Goal: Information Seeking & Learning: Learn about a topic

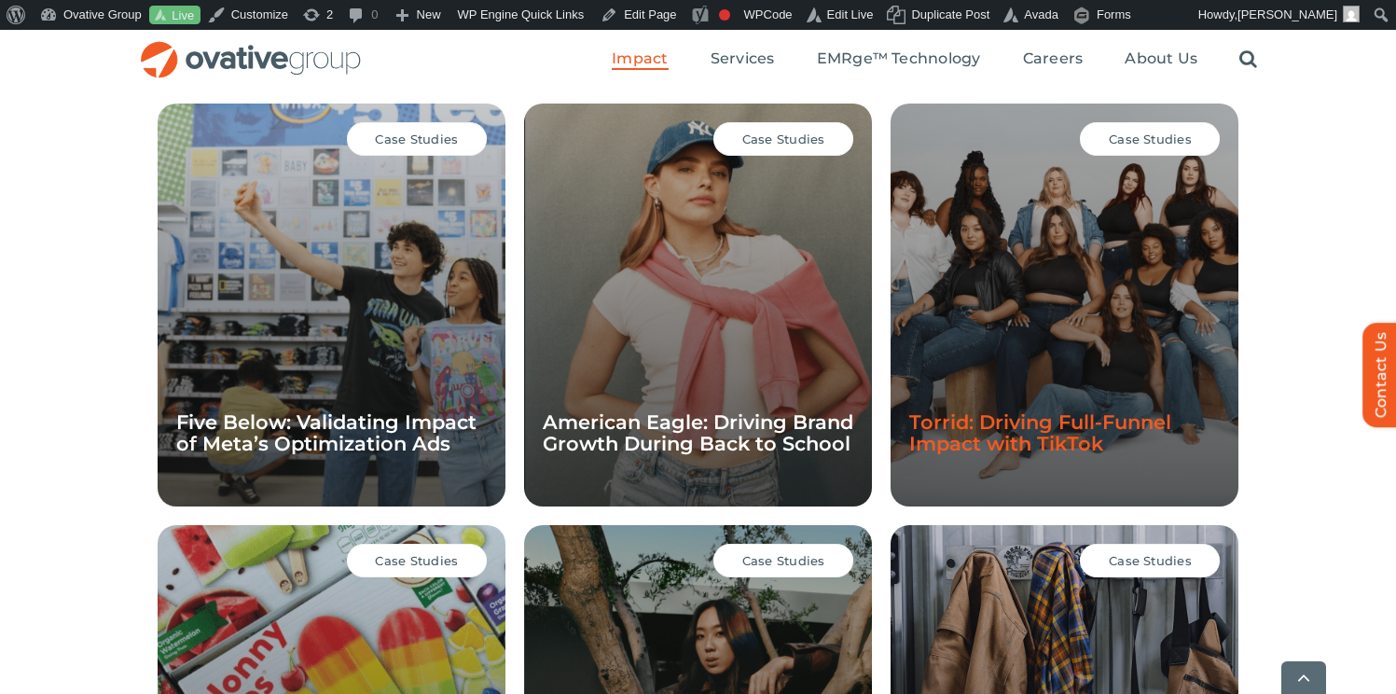
click at [1065, 410] on link "Torrid: Driving Full-Funnel Impact with TikTok" at bounding box center [1041, 432] width 262 height 45
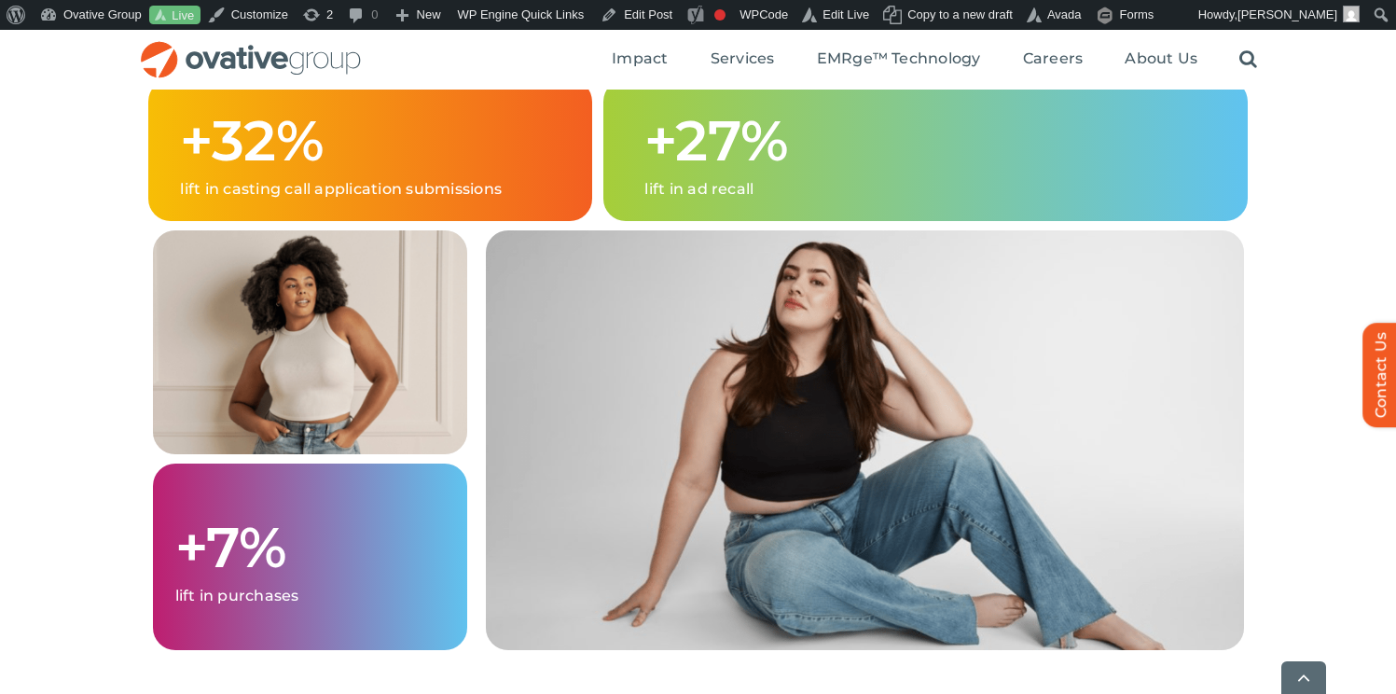
scroll to position [2018, 0]
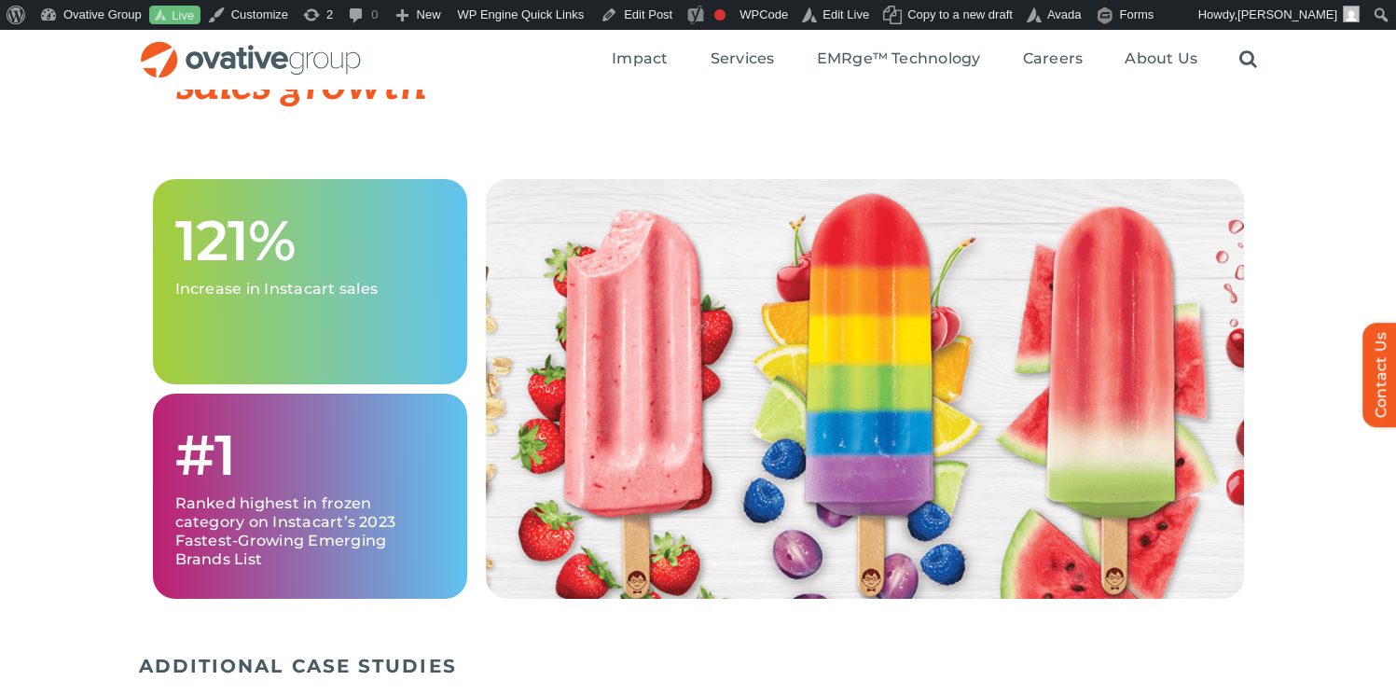
scroll to position [1908, 0]
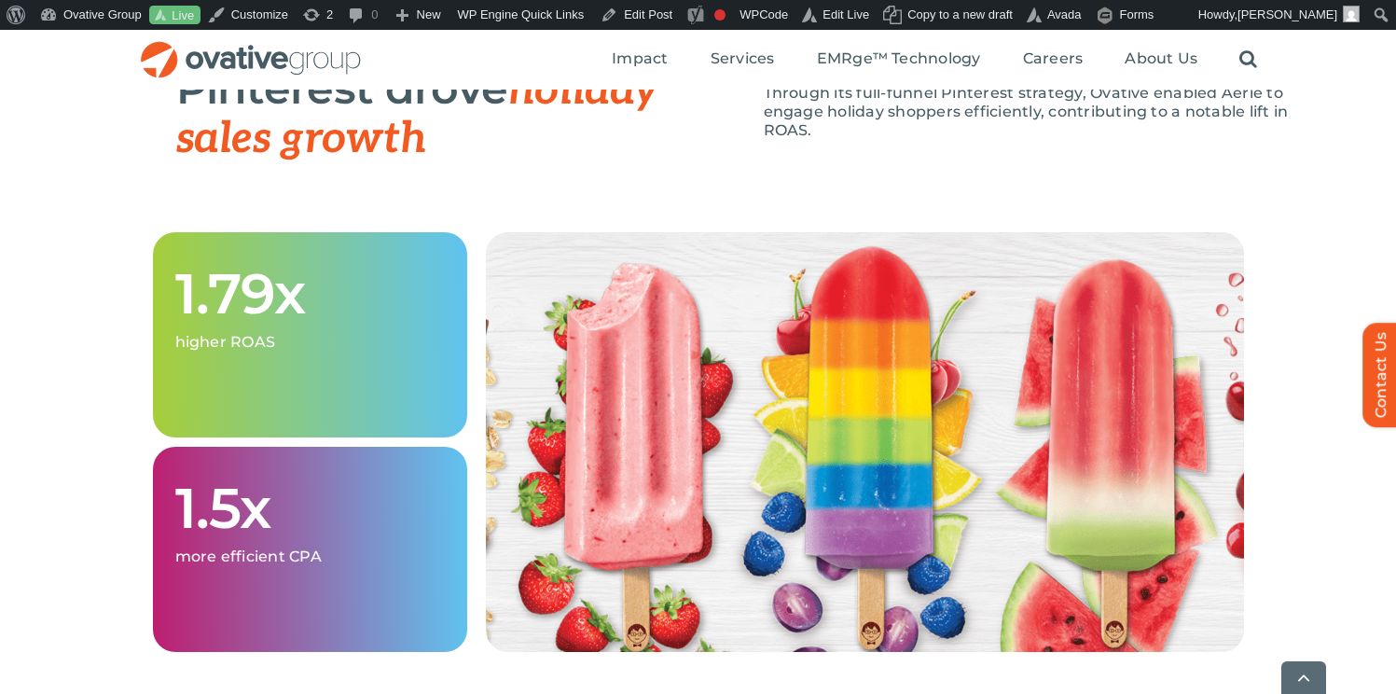
scroll to position [1877, 0]
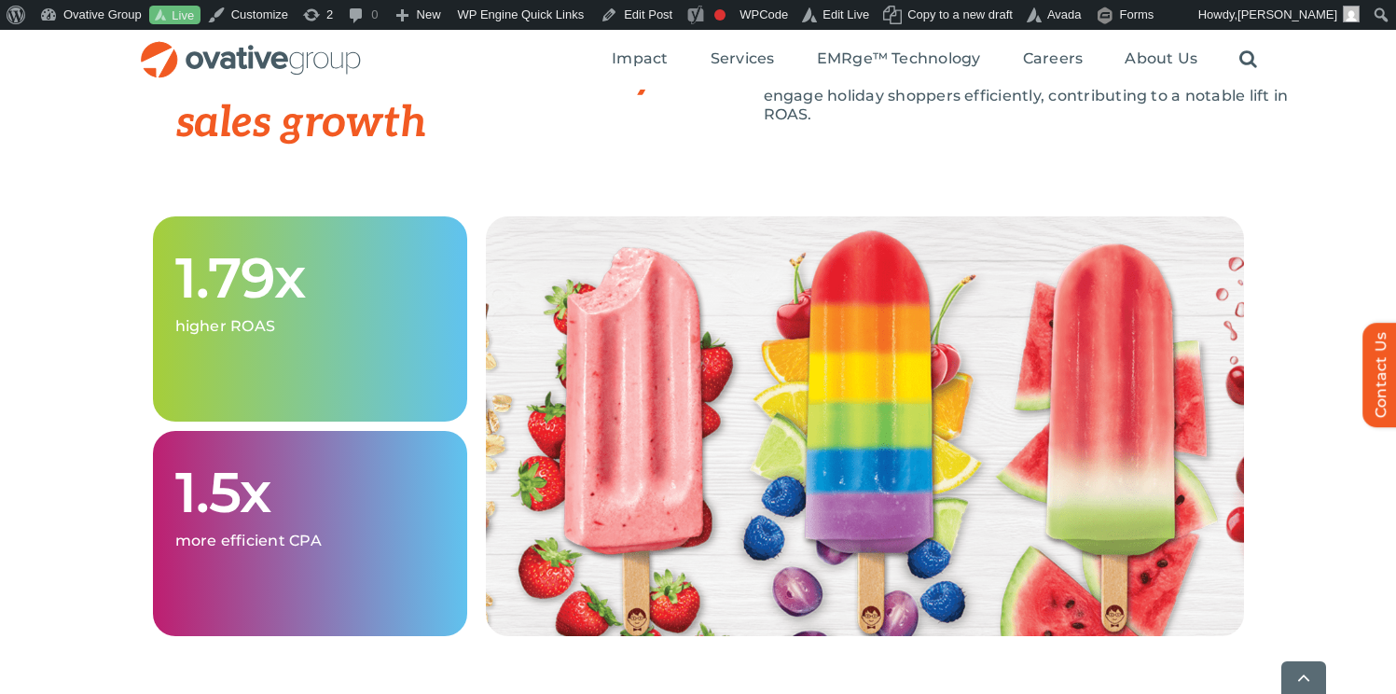
click at [891, 194] on div "IMPACT Pinterest drove holiday sales growth Through its full-funnel Pinterest s…" at bounding box center [735, 91] width 1119 height 250
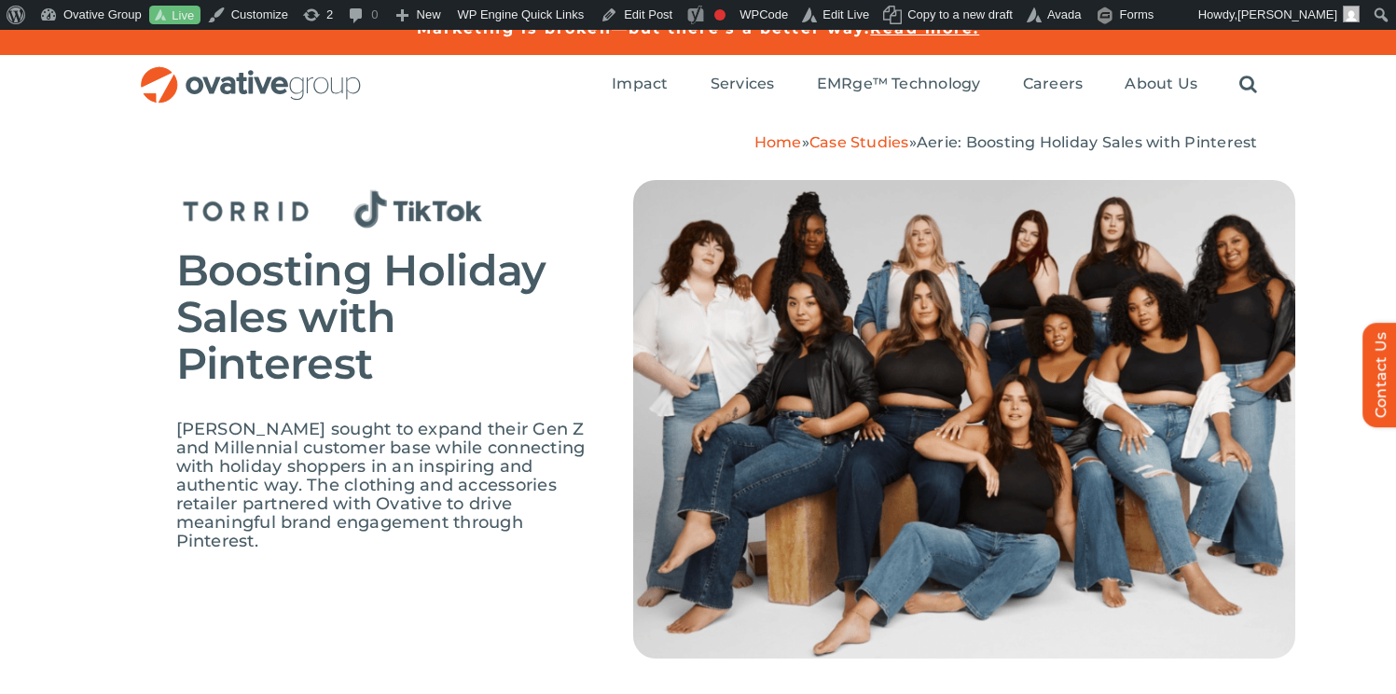
scroll to position [0, 0]
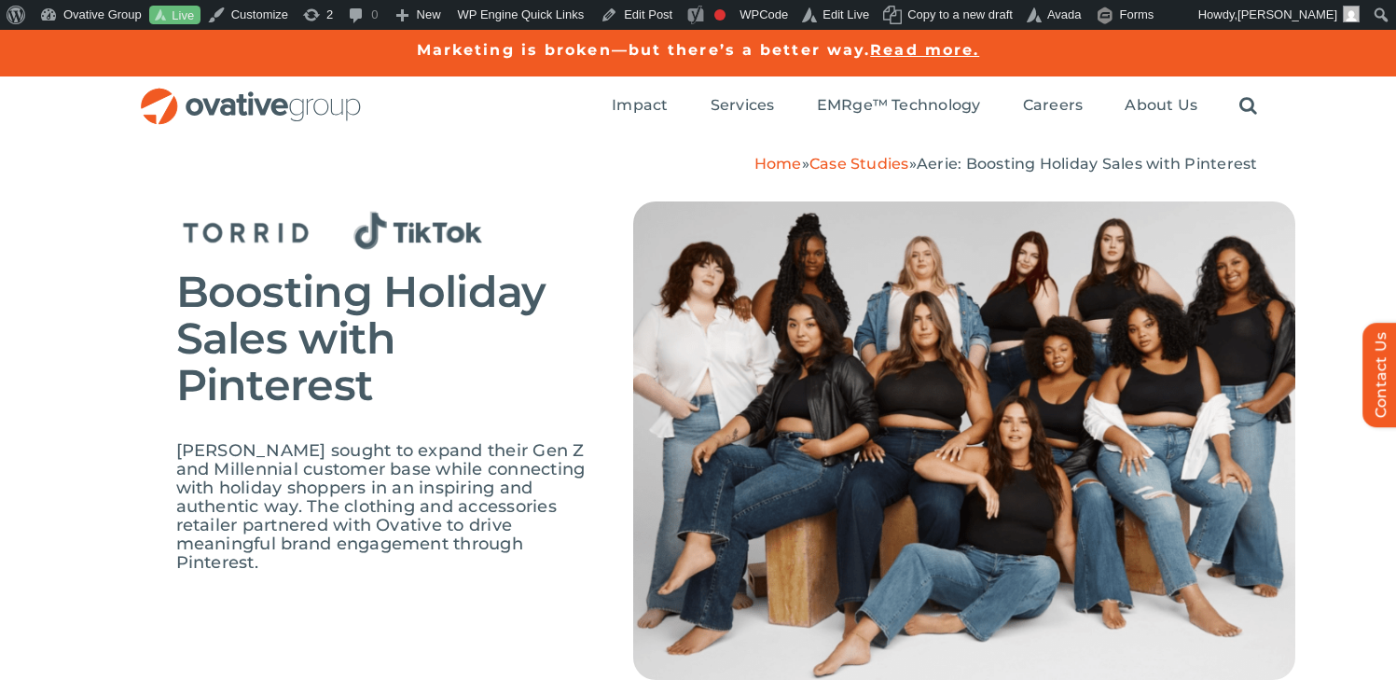
click at [604, 380] on div "Boosting Holiday Sales with Pinterest" at bounding box center [390, 348] width 429 height 159
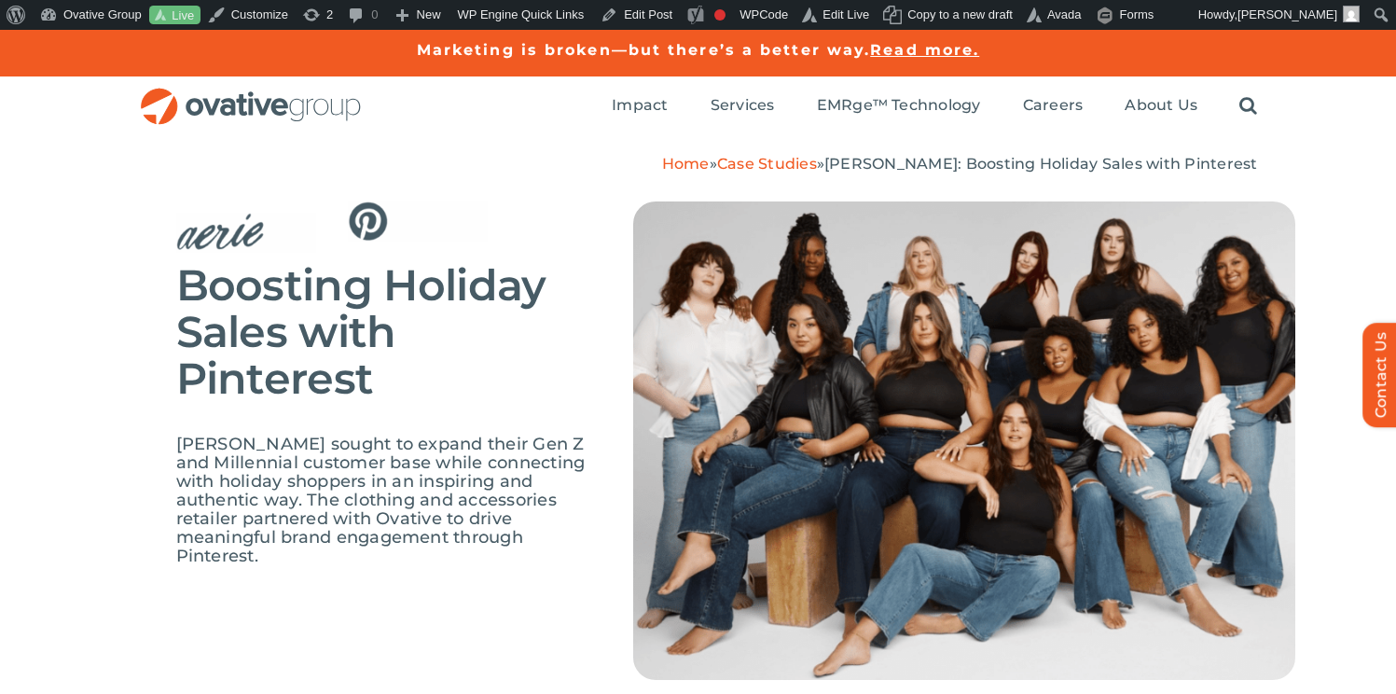
click at [397, 220] on img at bounding box center [418, 221] width 140 height 40
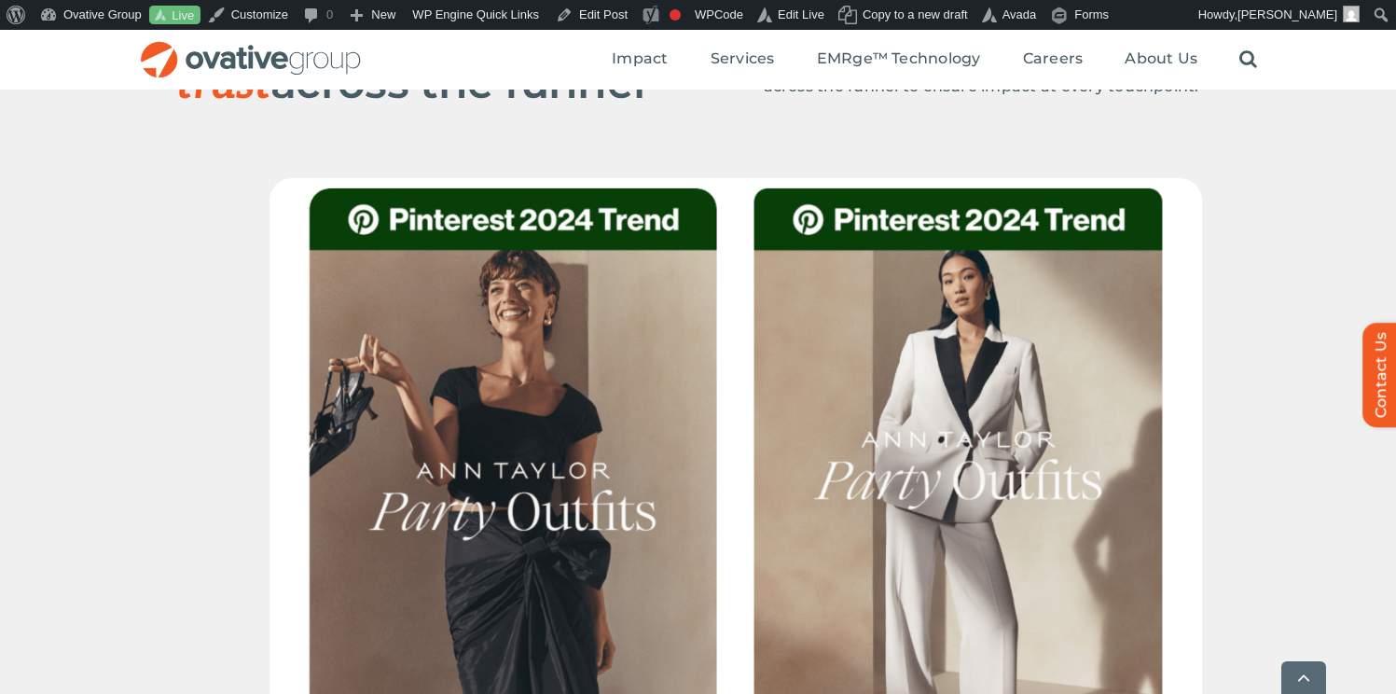
scroll to position [1002, 0]
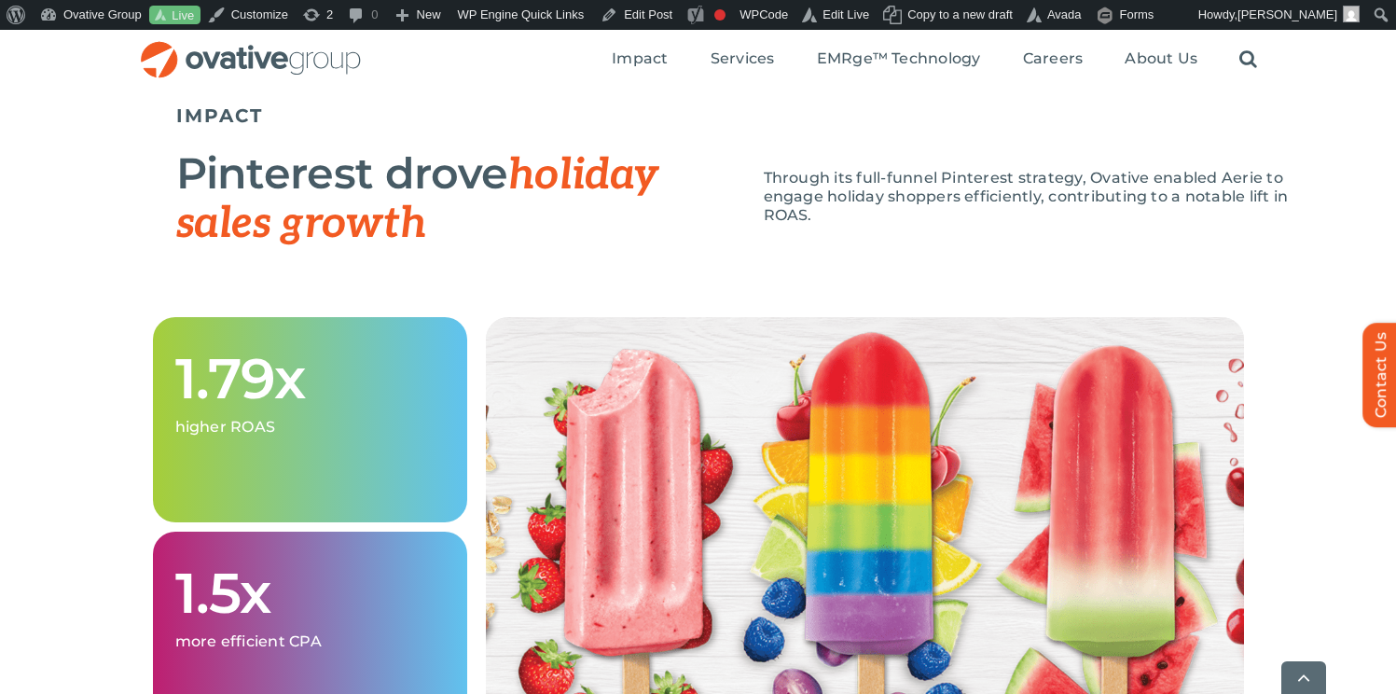
scroll to position [1672, 0]
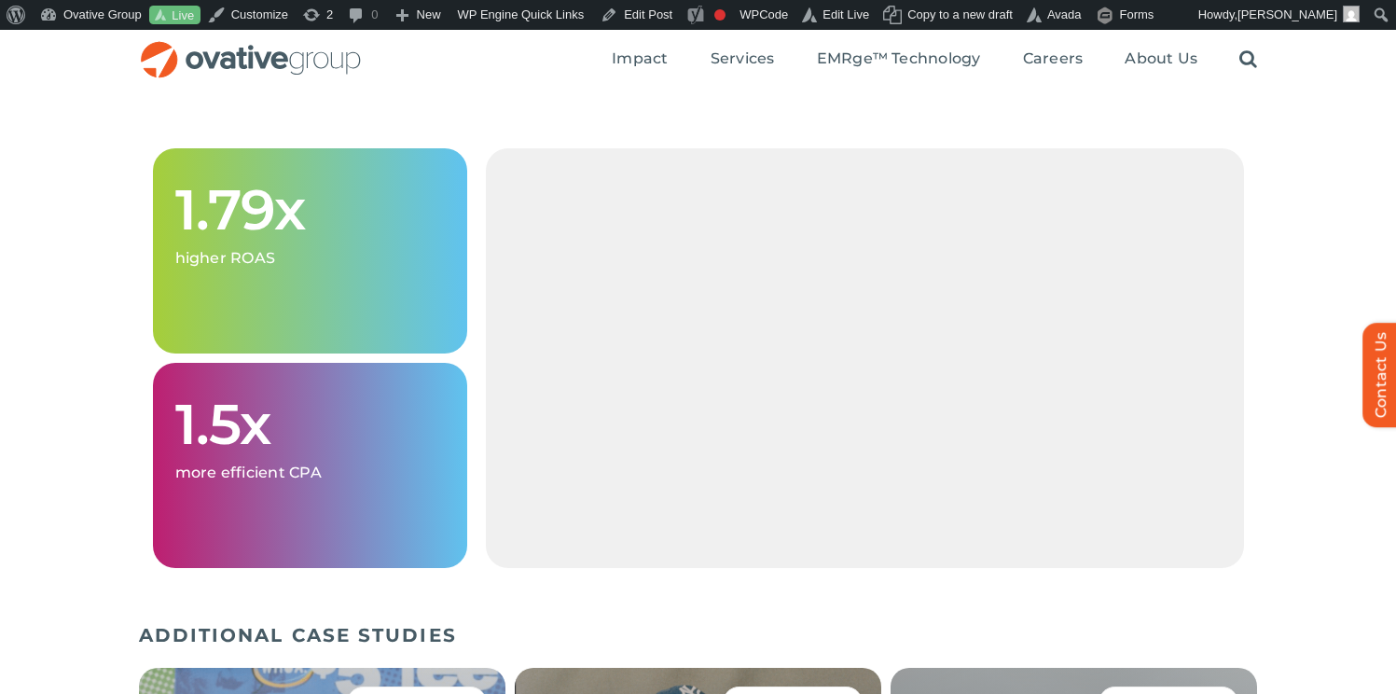
scroll to position [1827, 0]
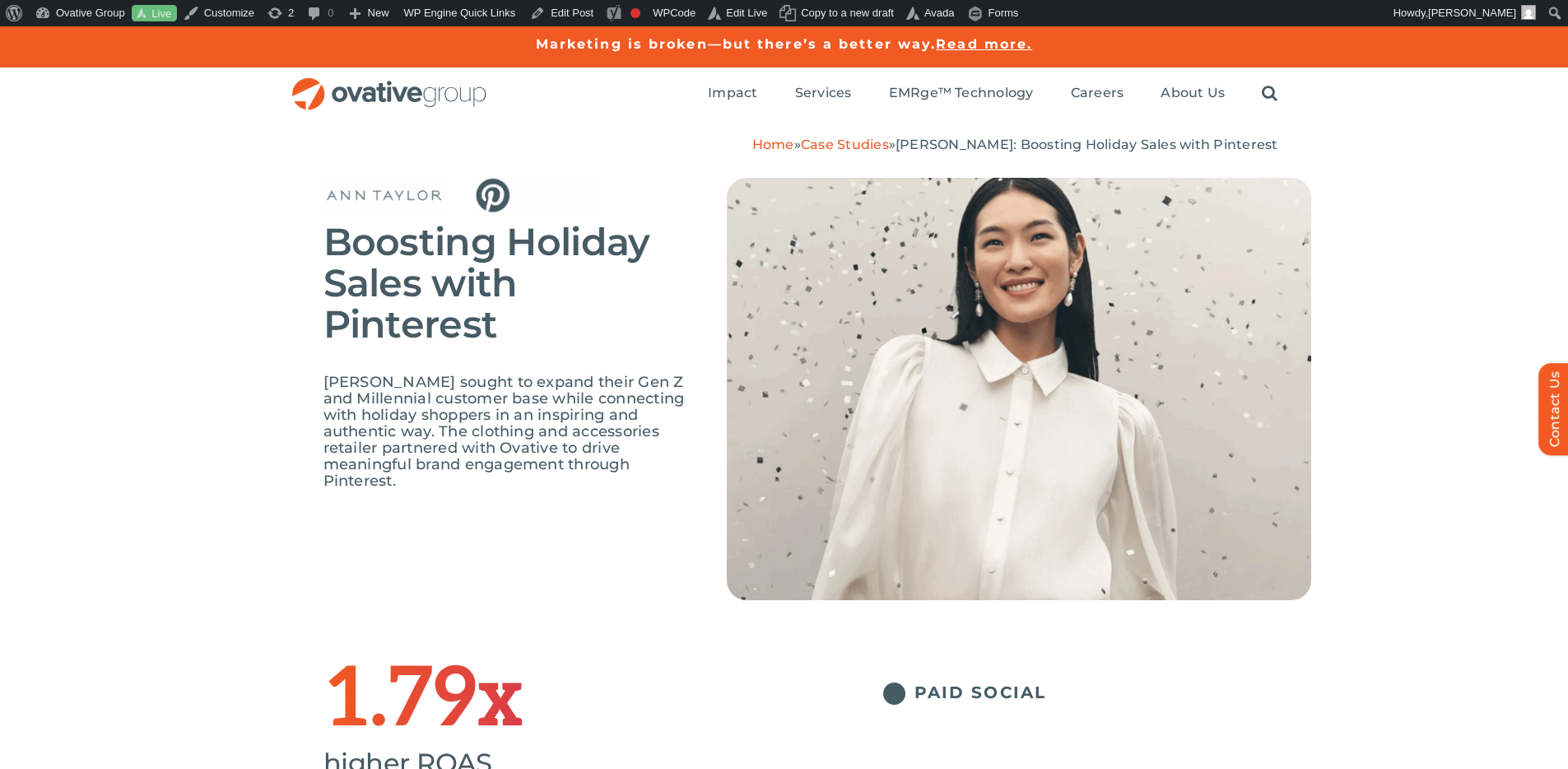
click at [1232, 136] on div "Home » Case Studies » Ann Taylor: Boosting Holiday Sales with Pinterest" at bounding box center [784, 136] width 1568 height 33
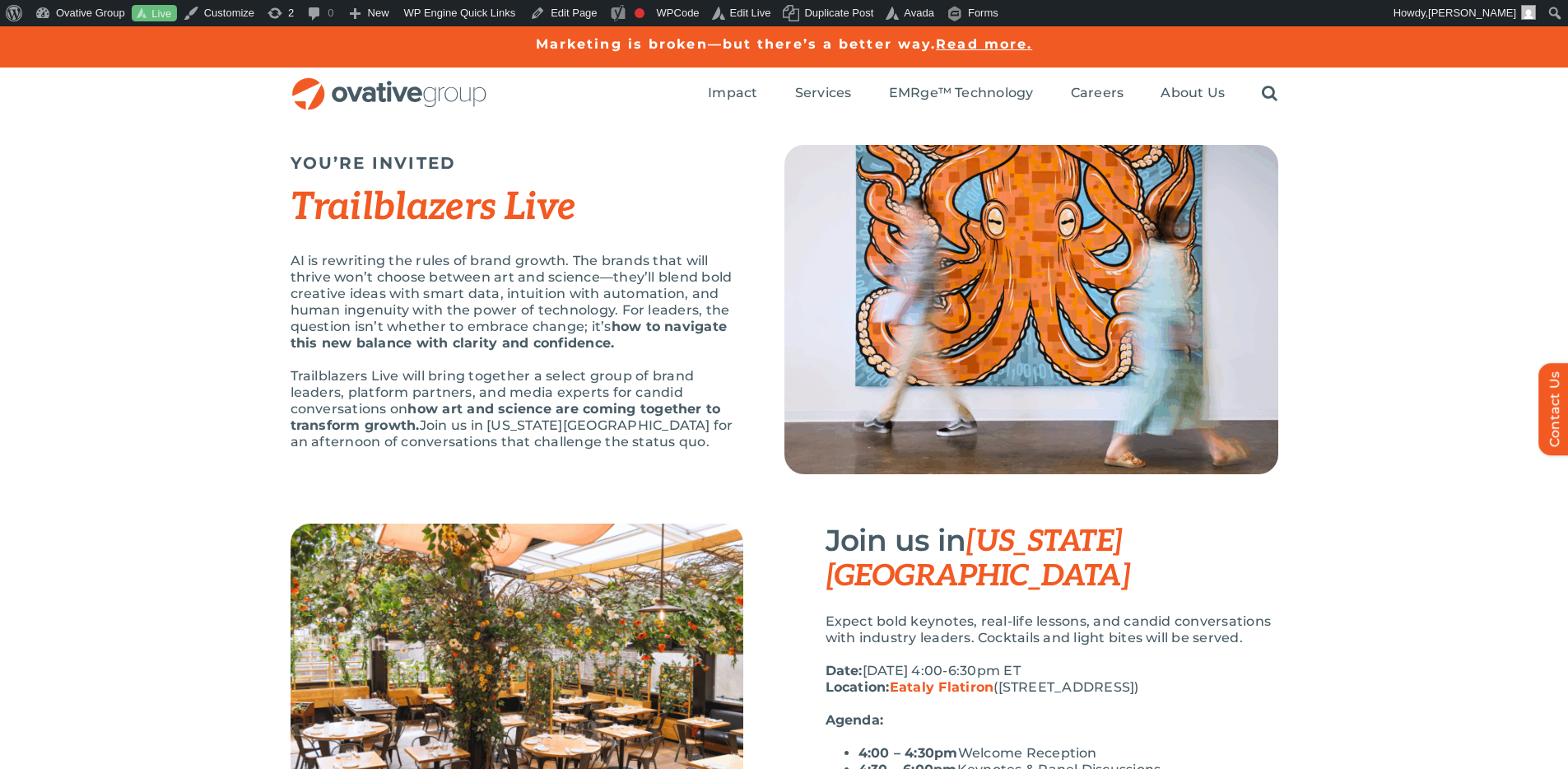
click at [616, 215] on h2 "Trailblazers Live" at bounding box center [516, 207] width 453 height 43
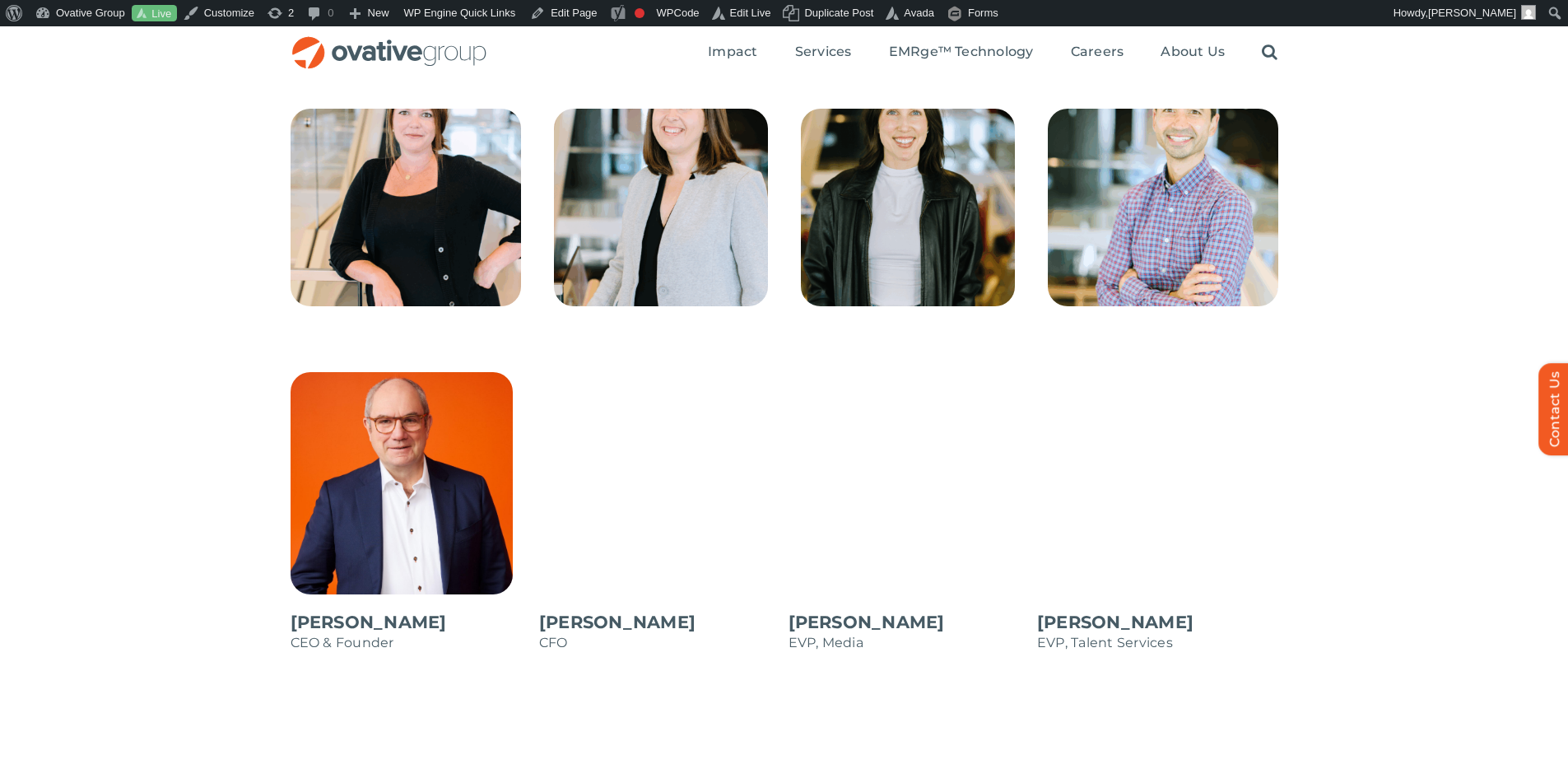
scroll to position [1645, 0]
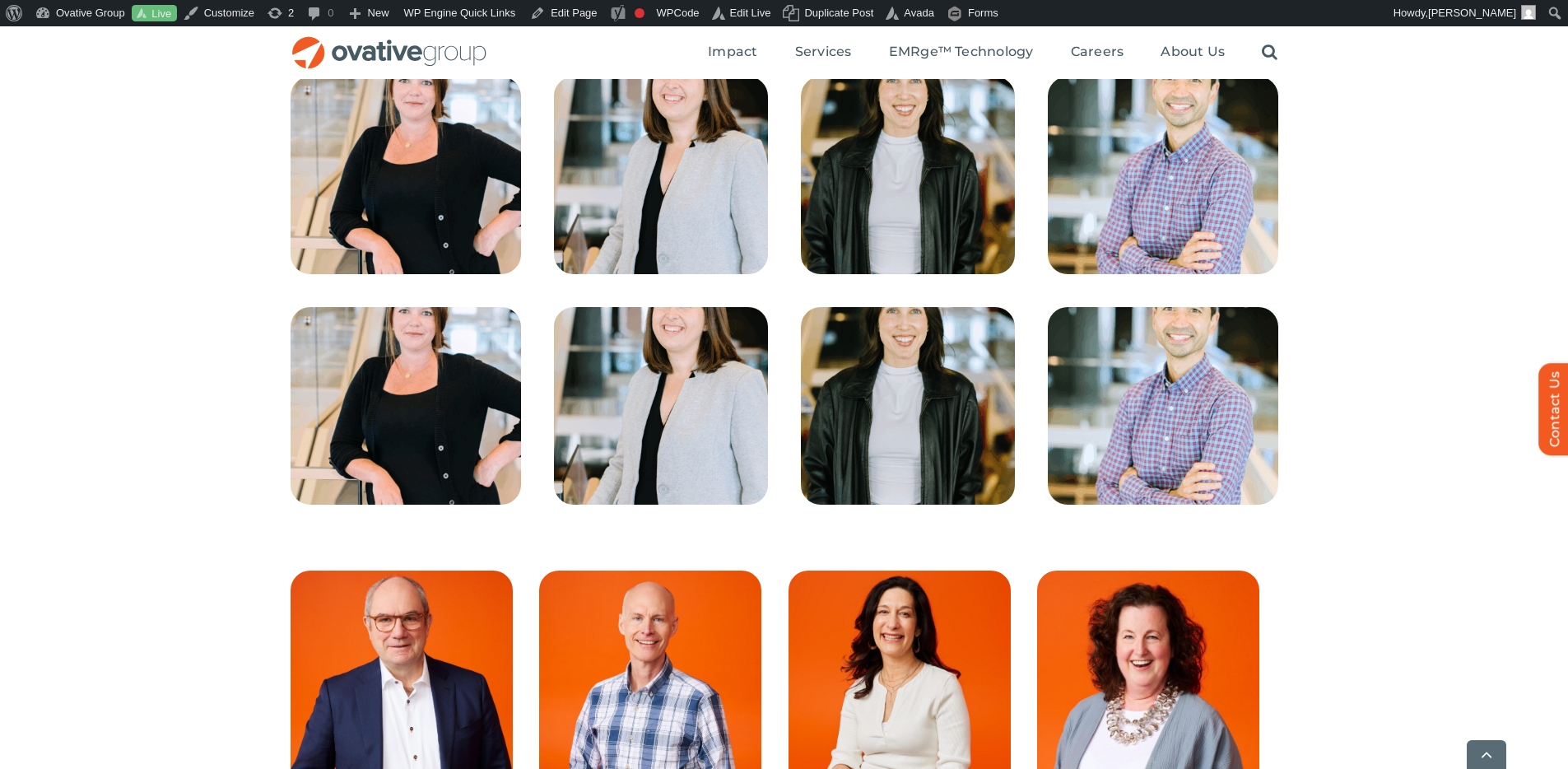
scroll to position [1453, 0]
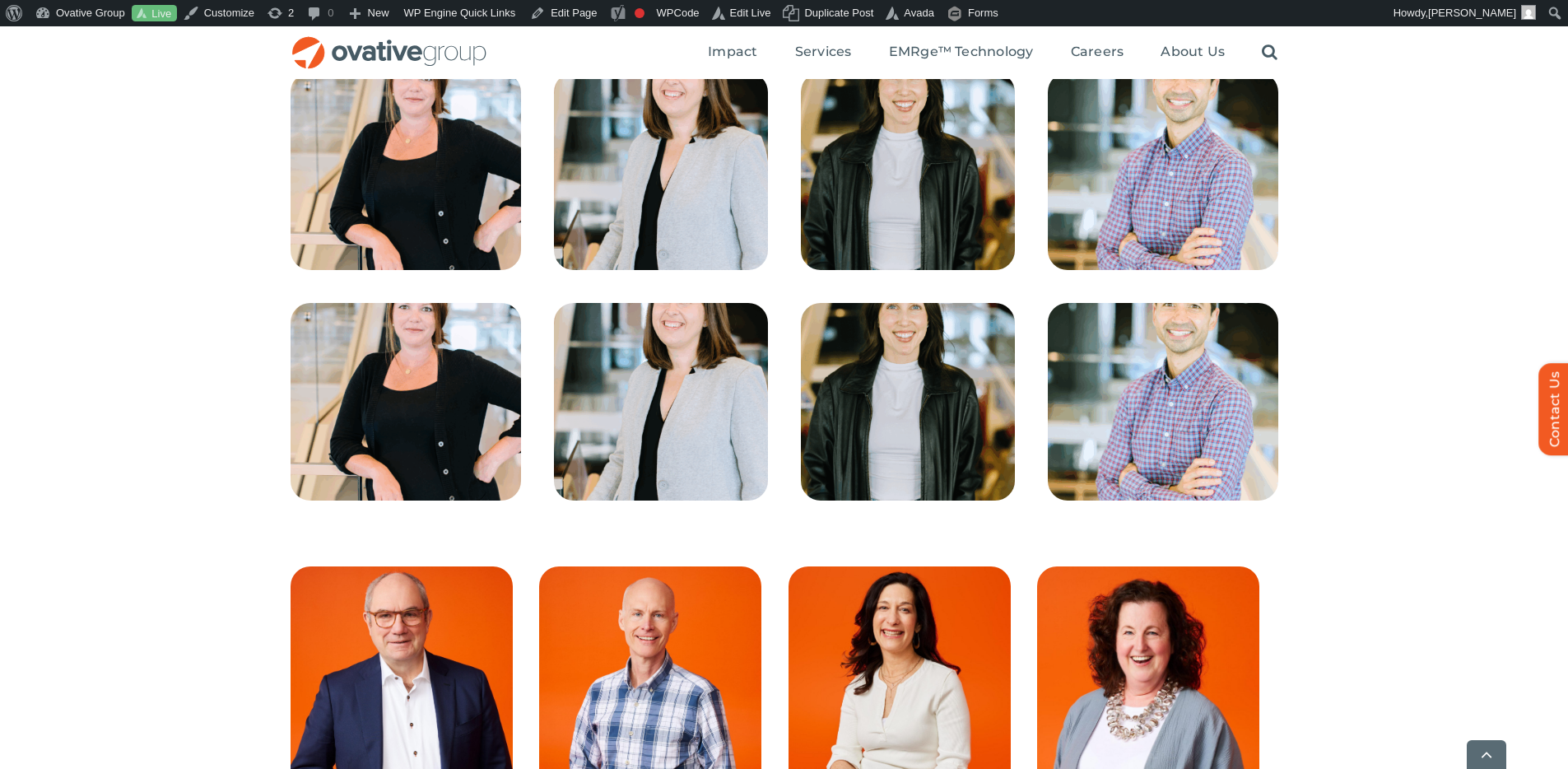
click at [1376, 203] on div at bounding box center [784, 89] width 1568 height 955
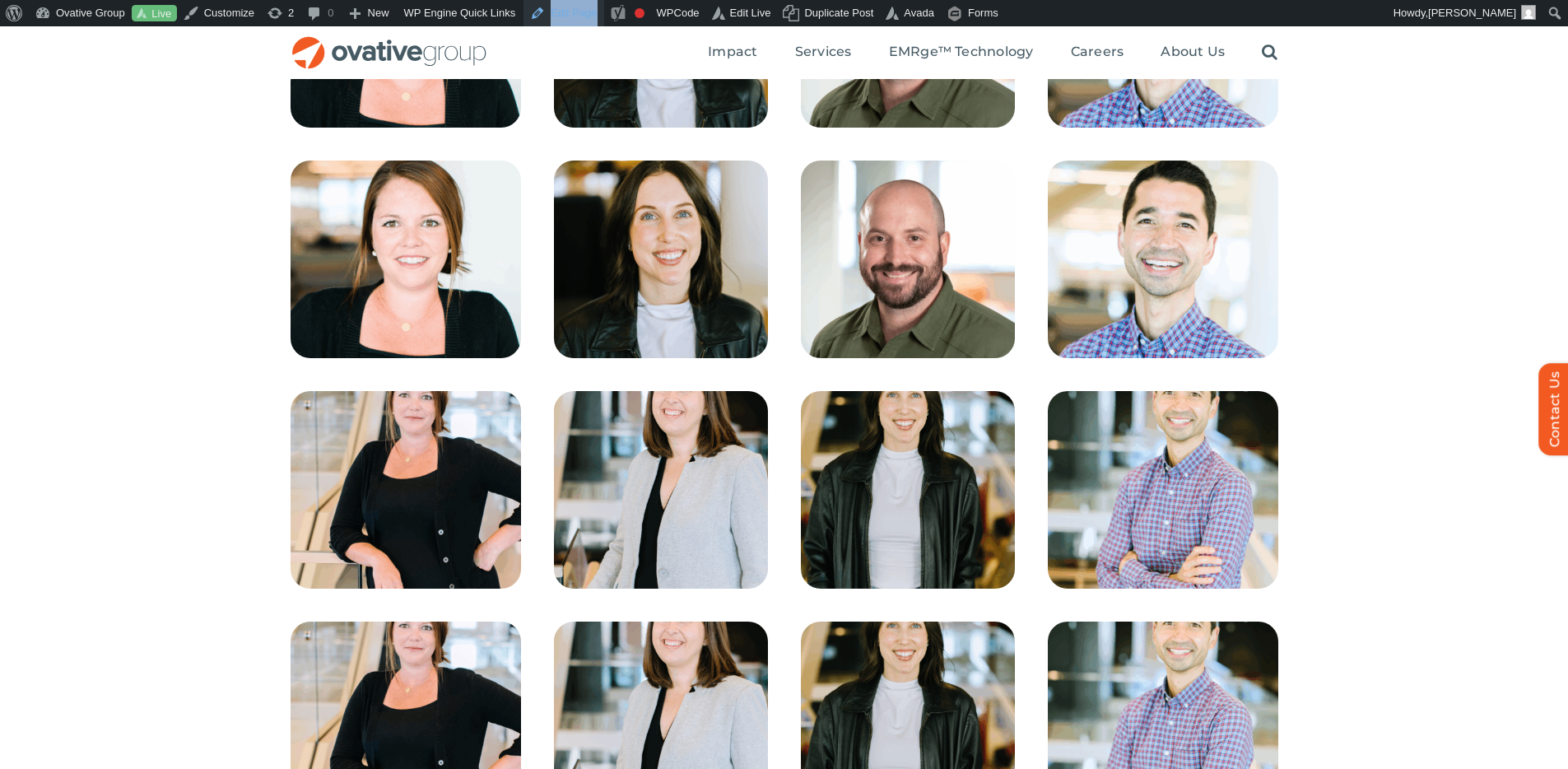
scroll to position [1123, 0]
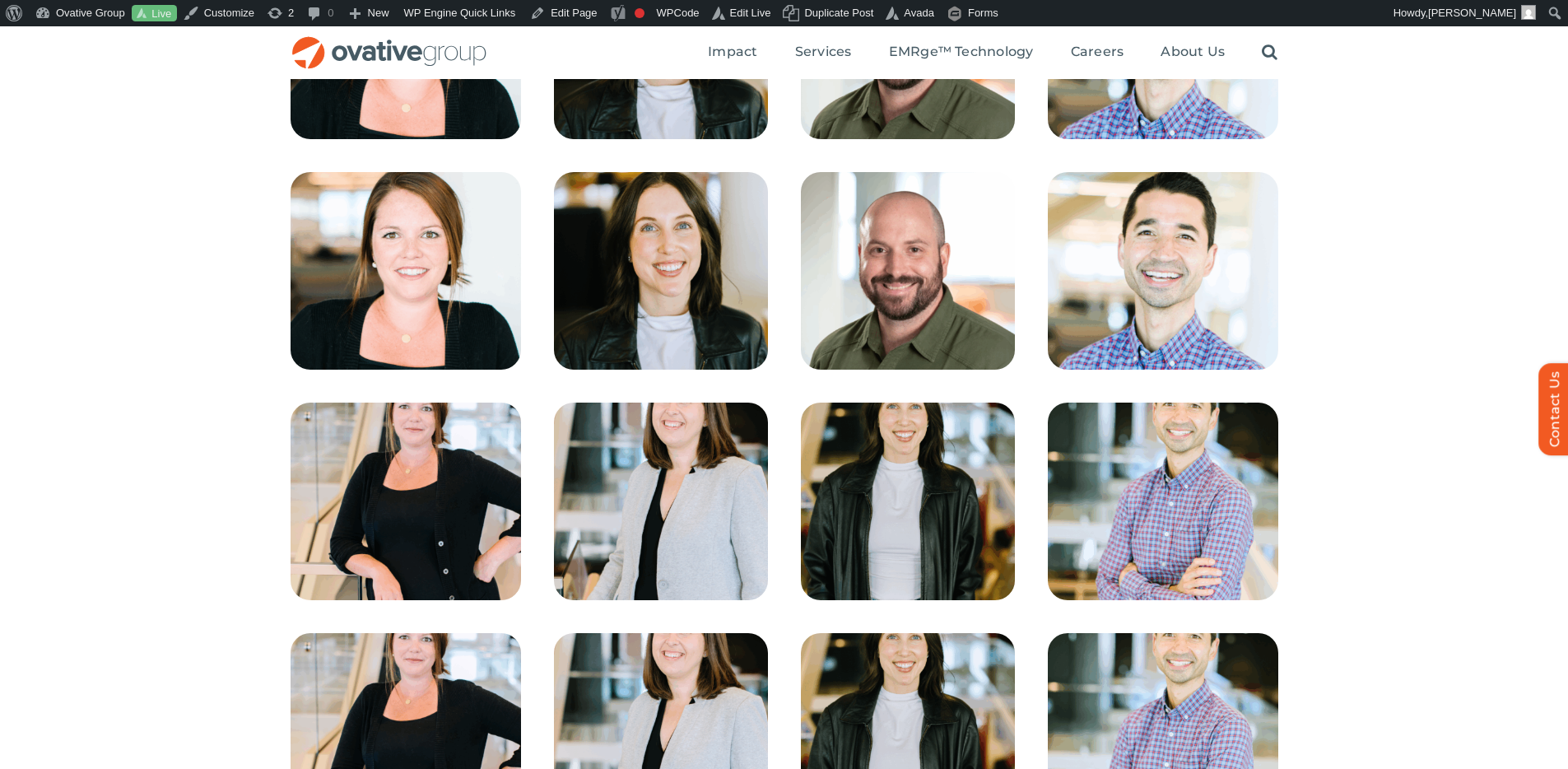
click at [1347, 170] on div at bounding box center [784, 419] width 1568 height 955
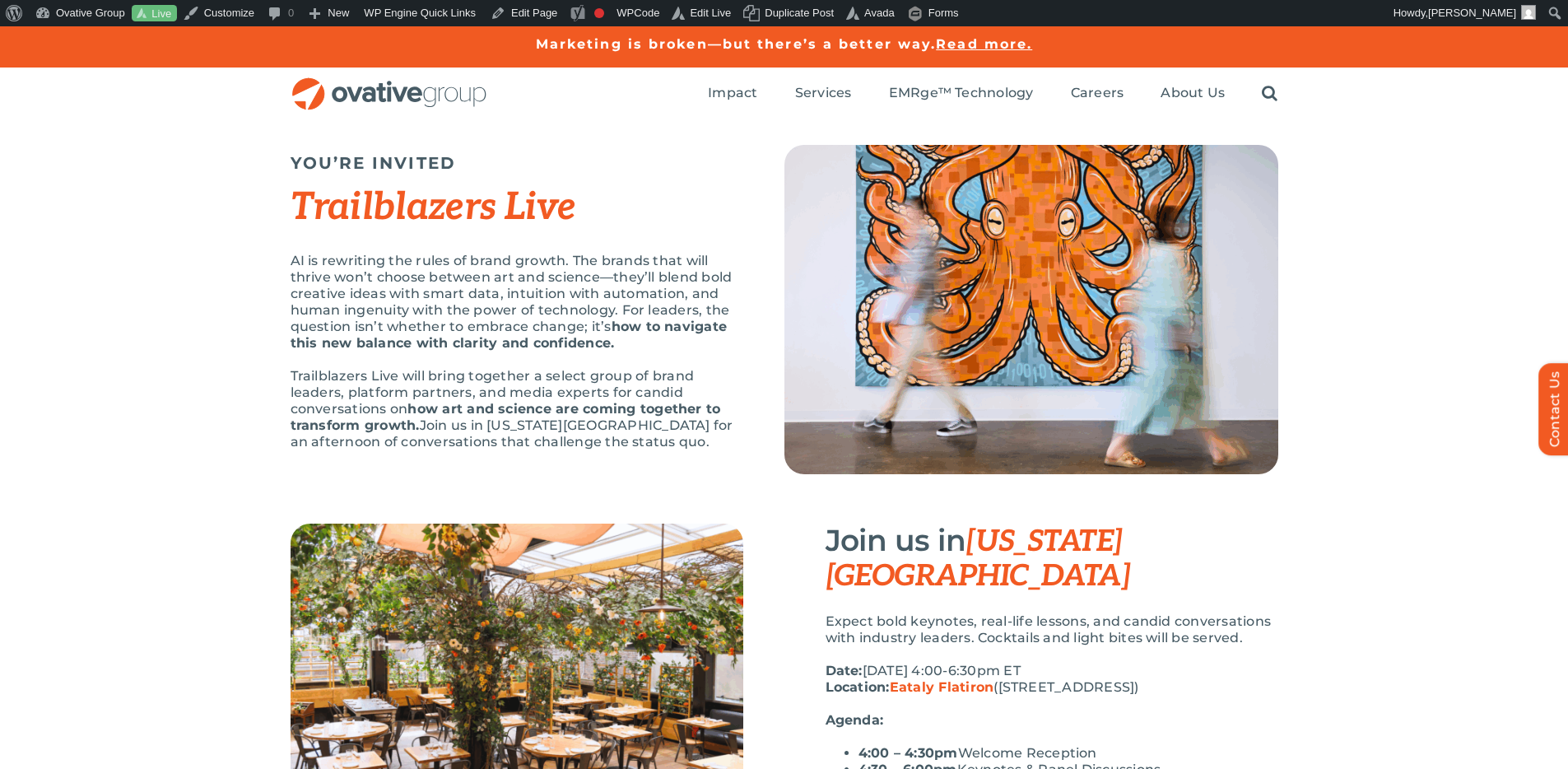
click at [872, 255] on img at bounding box center [1032, 309] width 494 height 329
click at [537, 20] on link "Edit Page" at bounding box center [524, 13] width 79 height 26
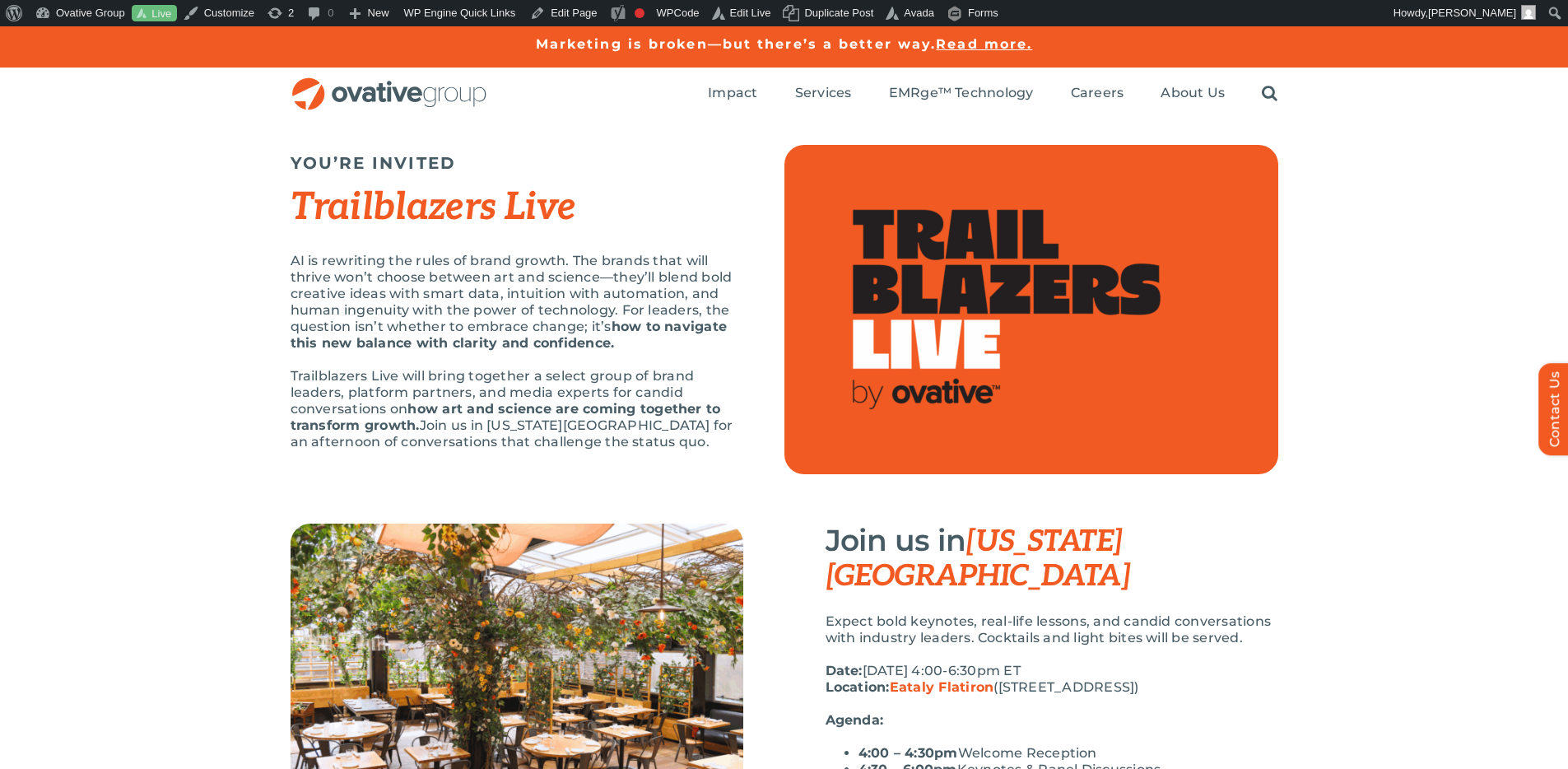
click at [1332, 450] on div "YOU’RE INVITED Trailblazers Live AI is rewriting the rules of brand growth. The…" at bounding box center [784, 321] width 1568 height 403
click at [1362, 303] on div "YOU’RE INVITED Trailblazers Live AI is rewriting the rules of brand growth. The…" at bounding box center [784, 321] width 1568 height 403
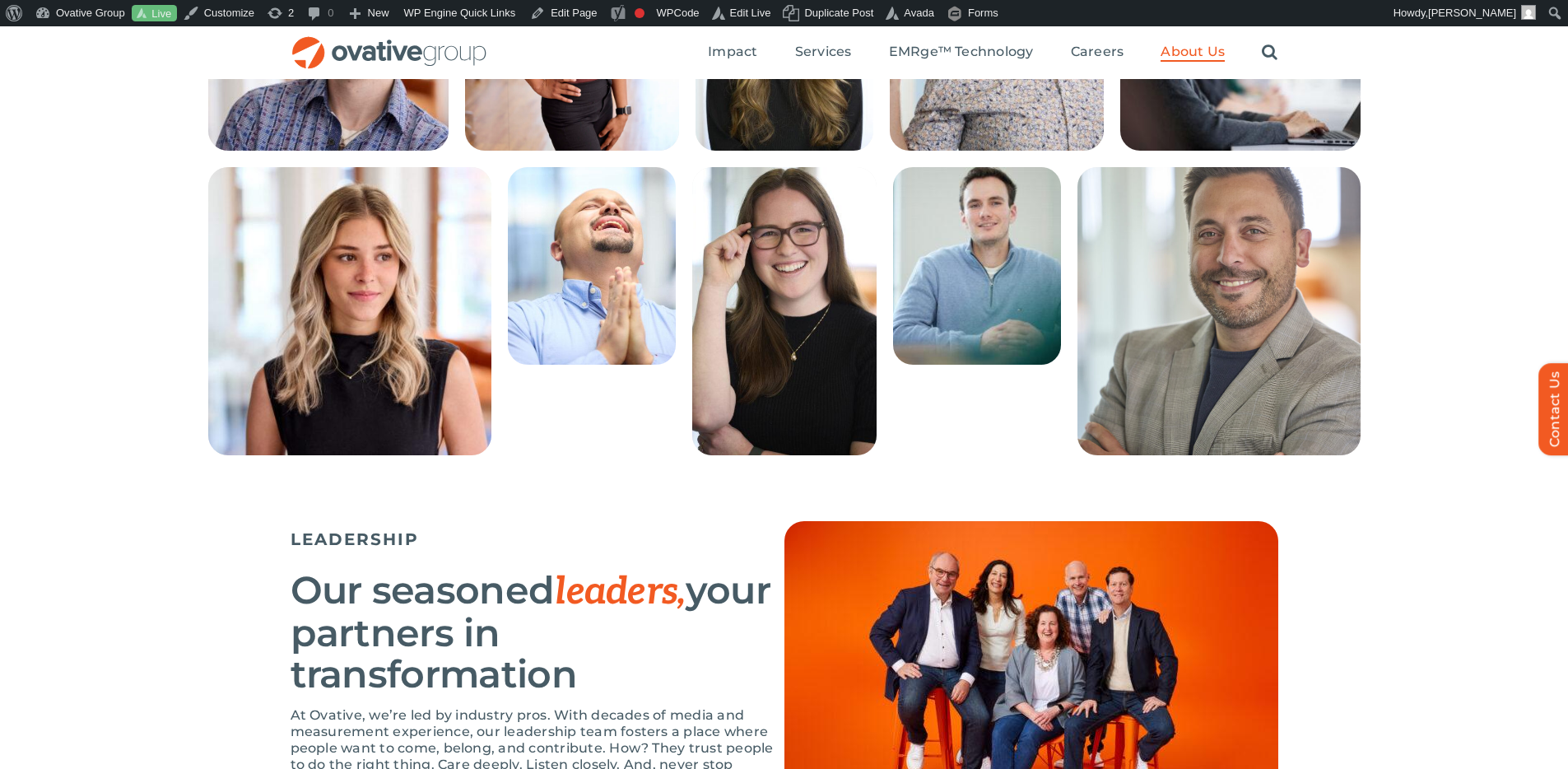
scroll to position [349, 0]
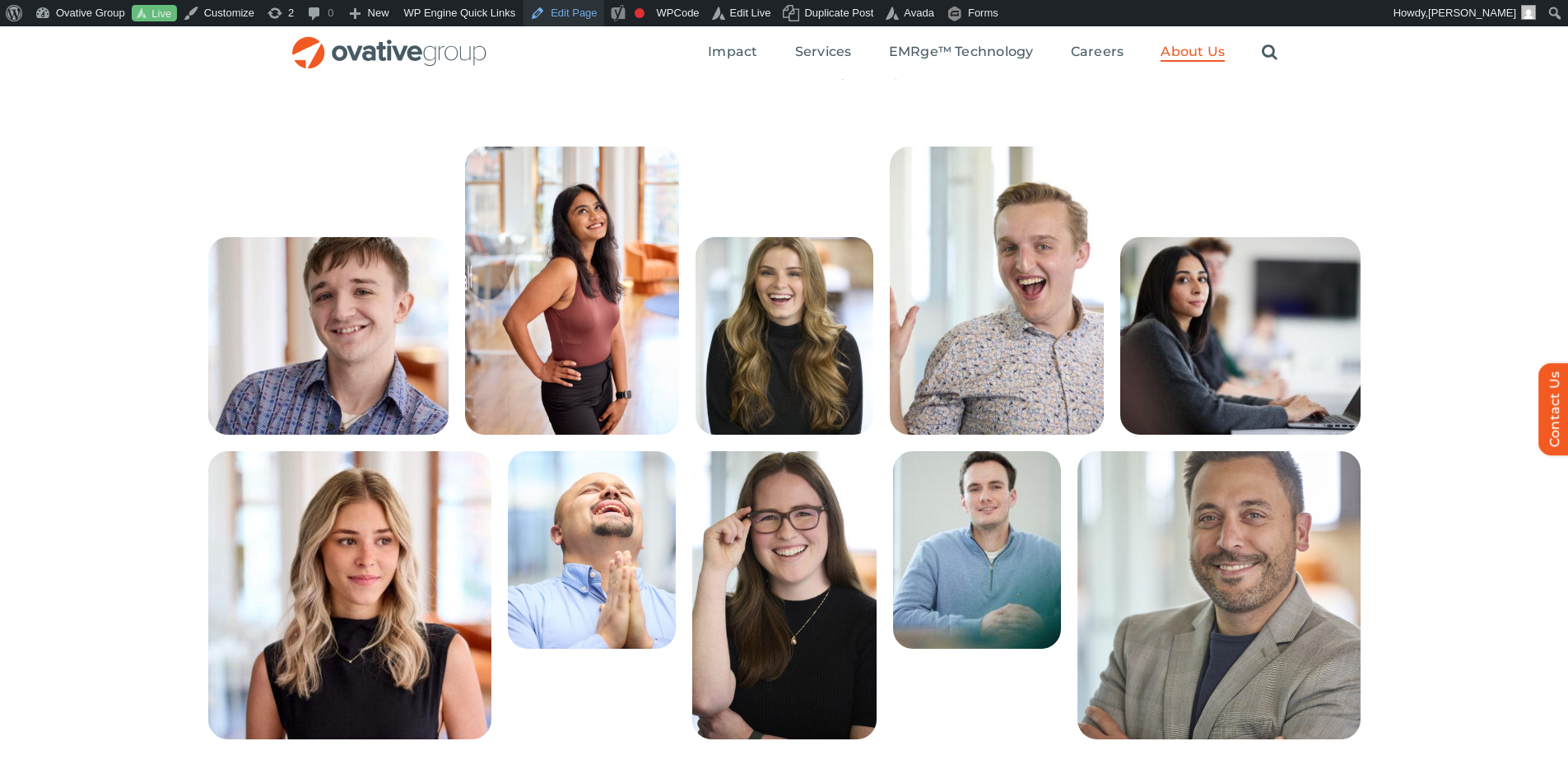
click at [555, 5] on link "Edit Page" at bounding box center [563, 13] width 79 height 26
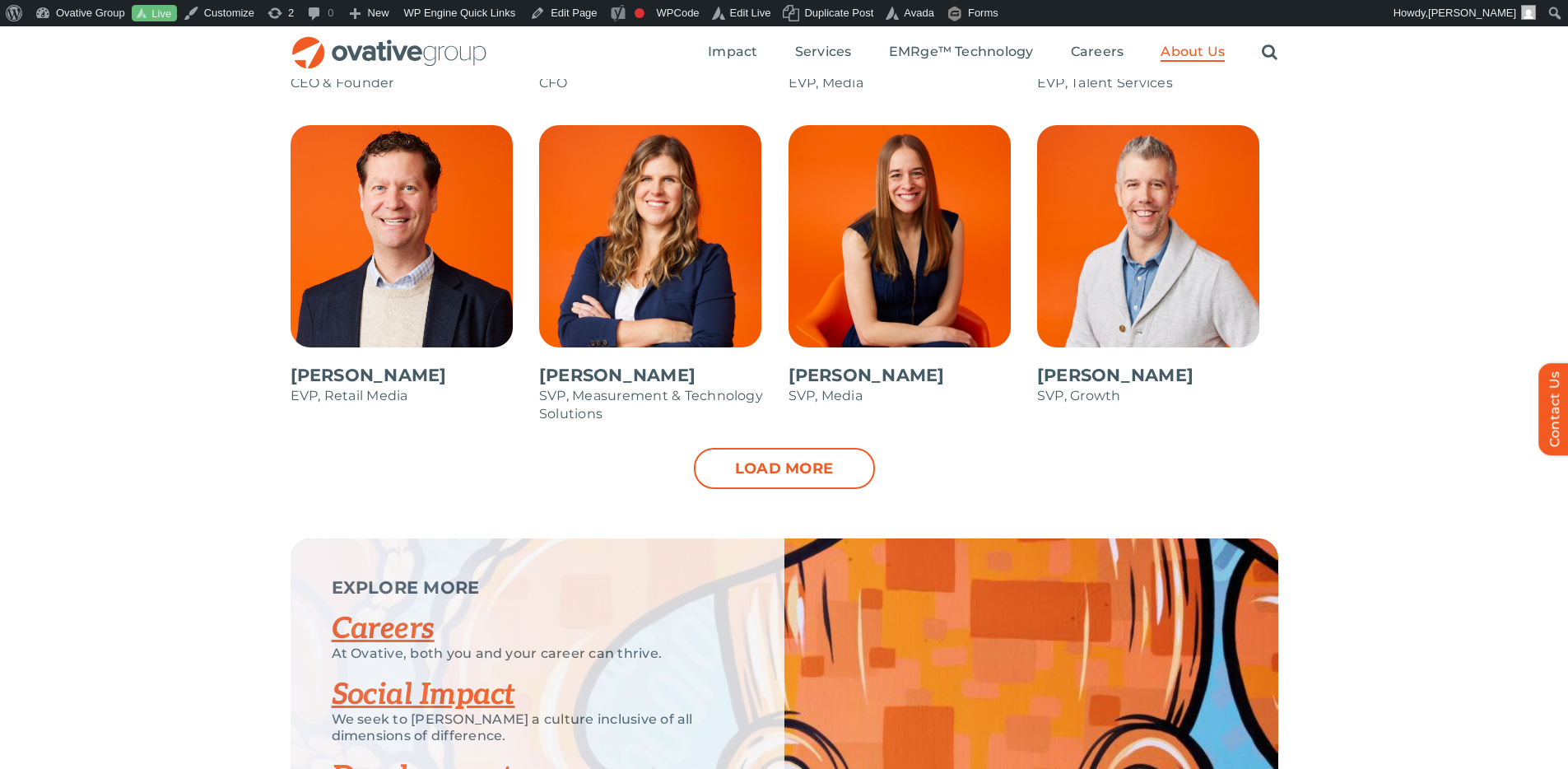
click at [665, 275] on span at bounding box center [659, 283] width 241 height 314
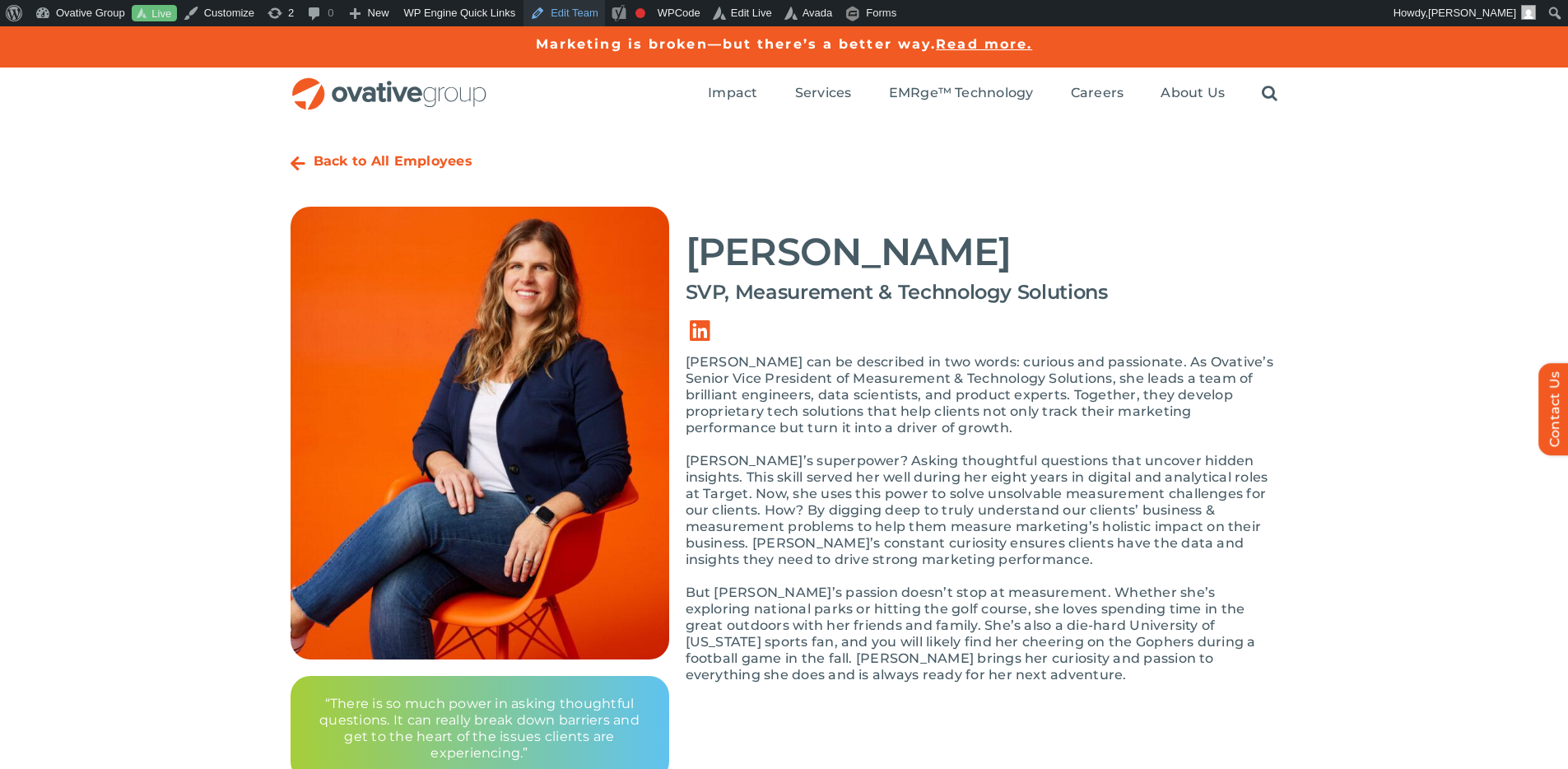
click at [586, 11] on link "Edit Team" at bounding box center [564, 13] width 81 height 26
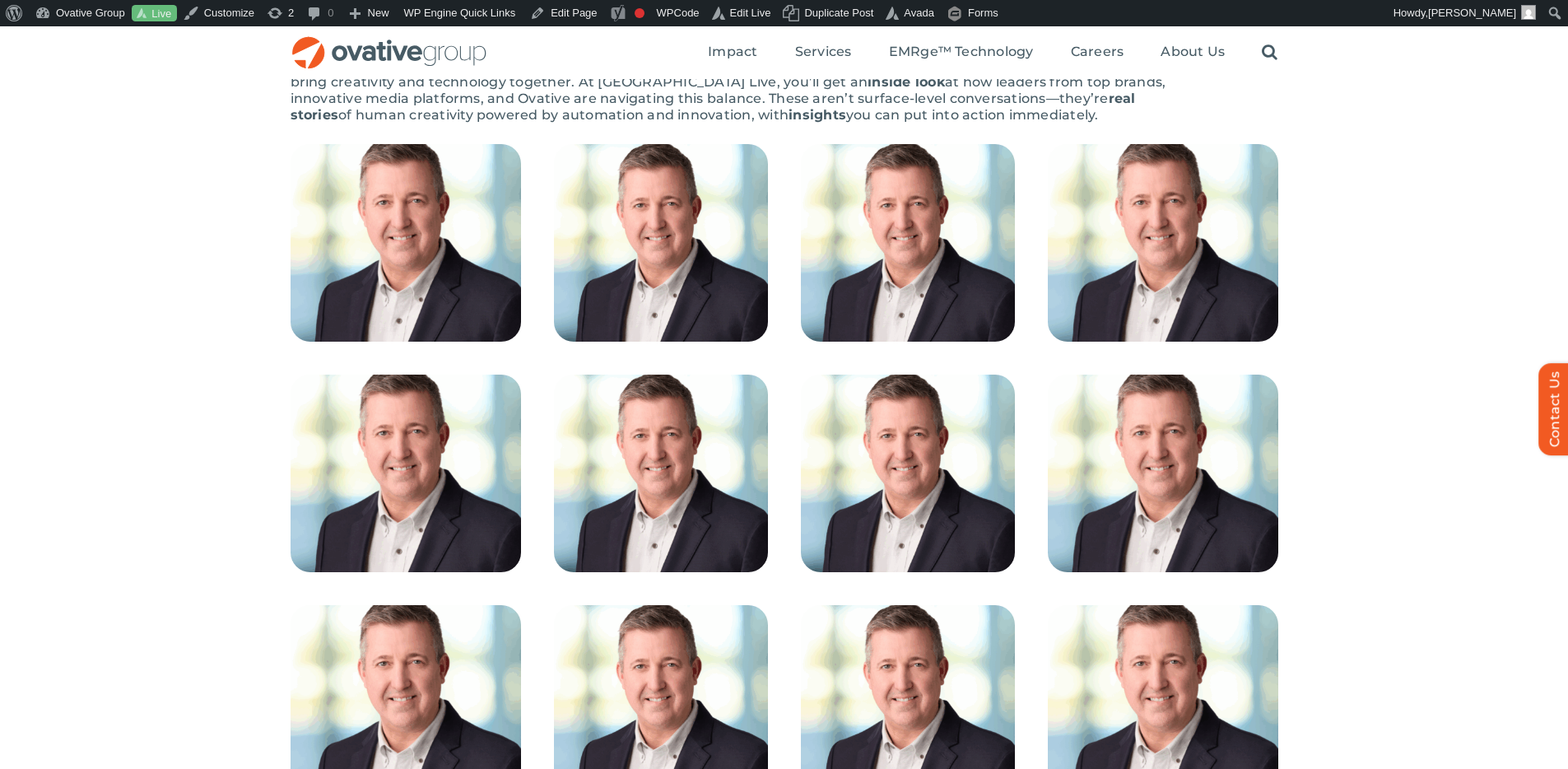
scroll to position [901, 0]
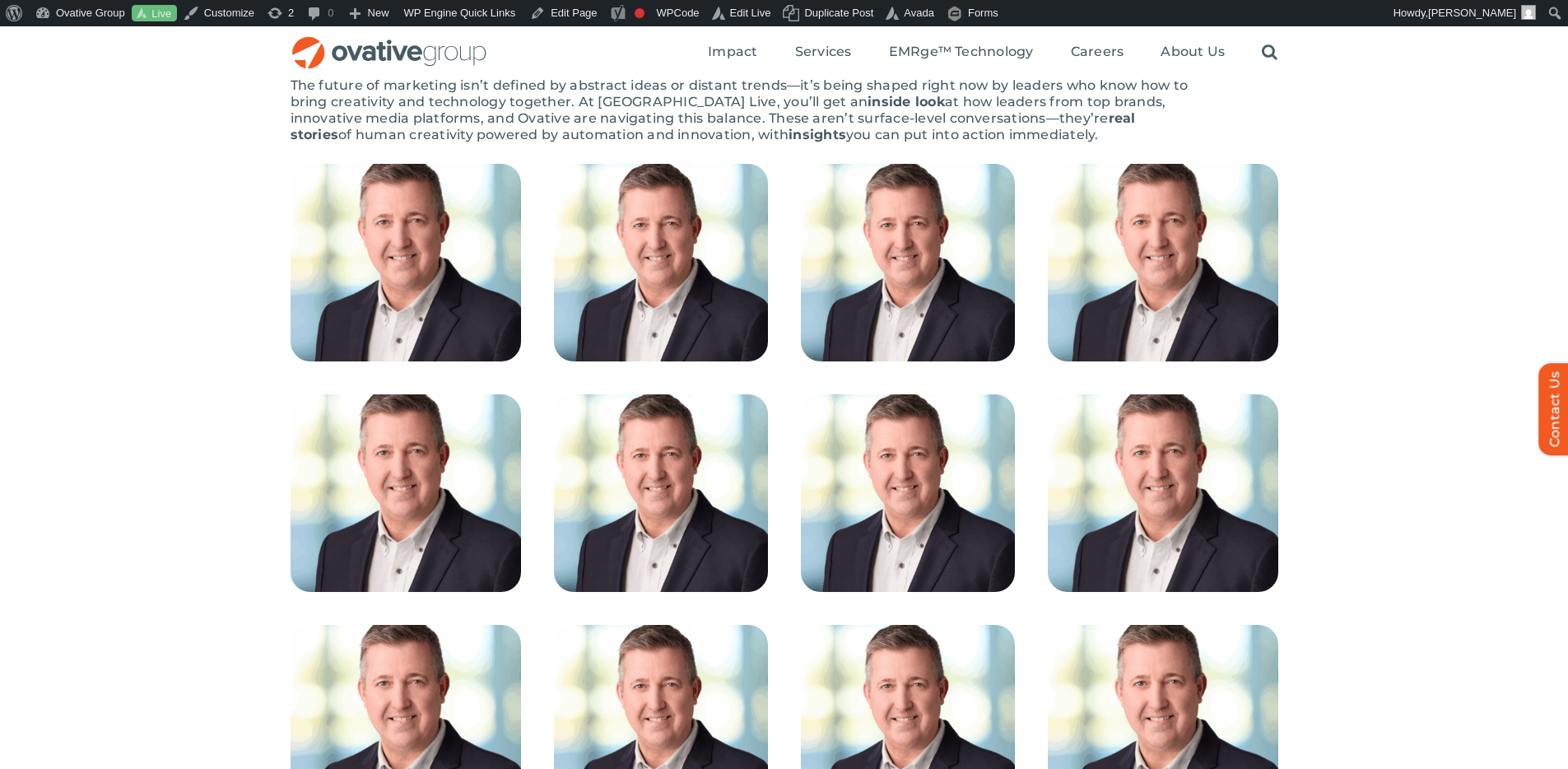
click at [1429, 245] on div at bounding box center [784, 642] width 1568 height 955
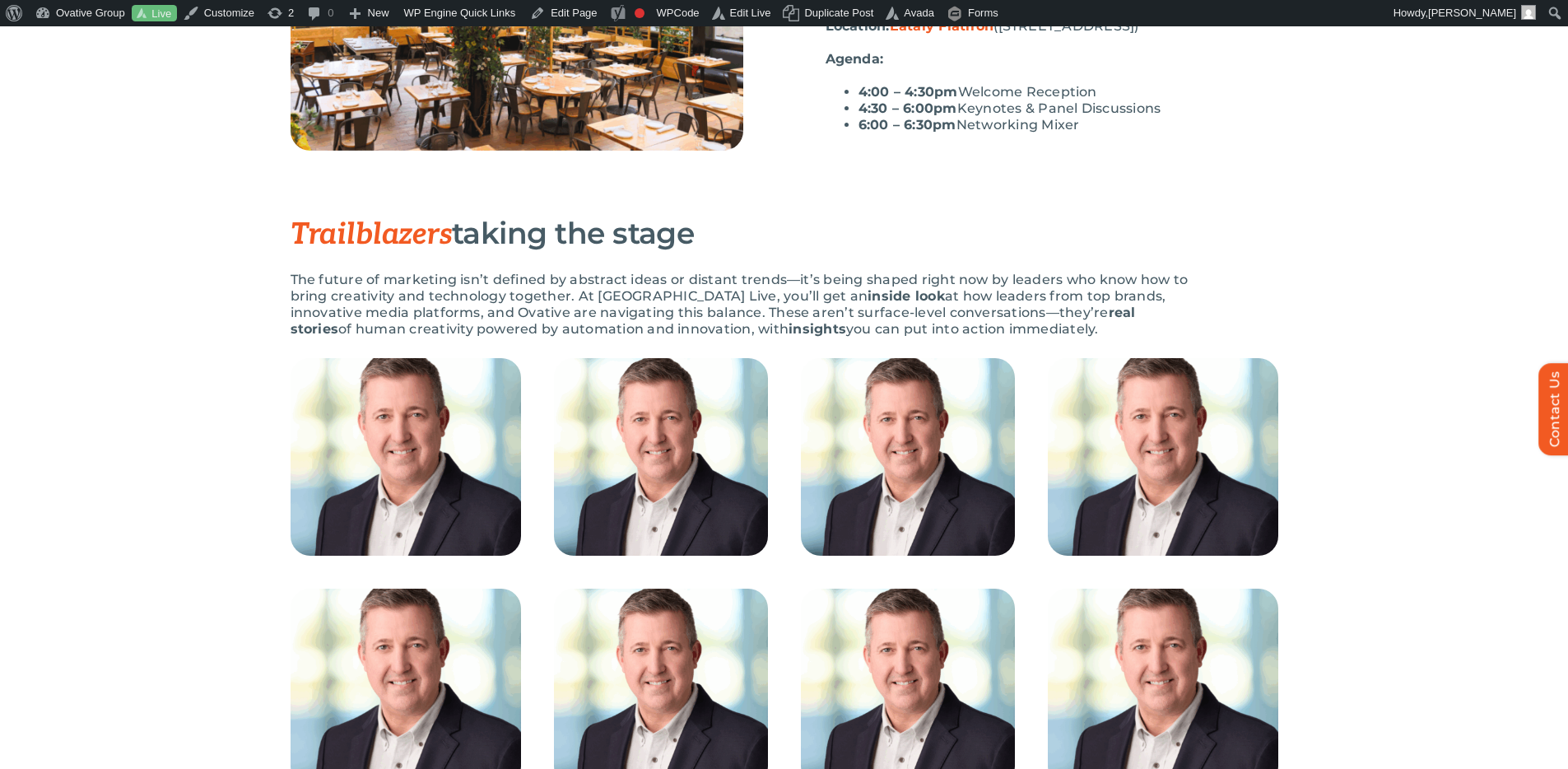
scroll to position [0, 0]
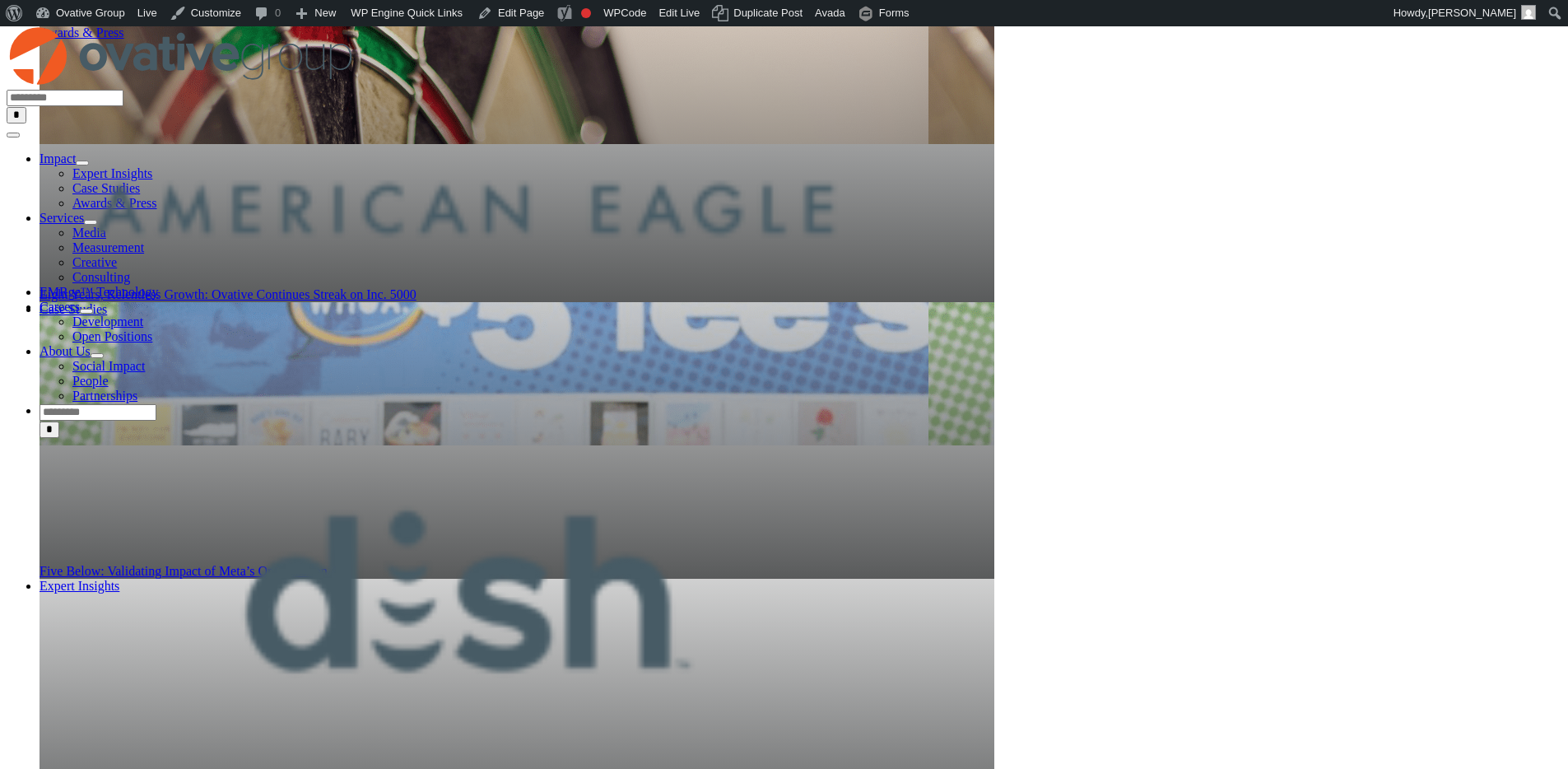
scroll to position [1001, 0]
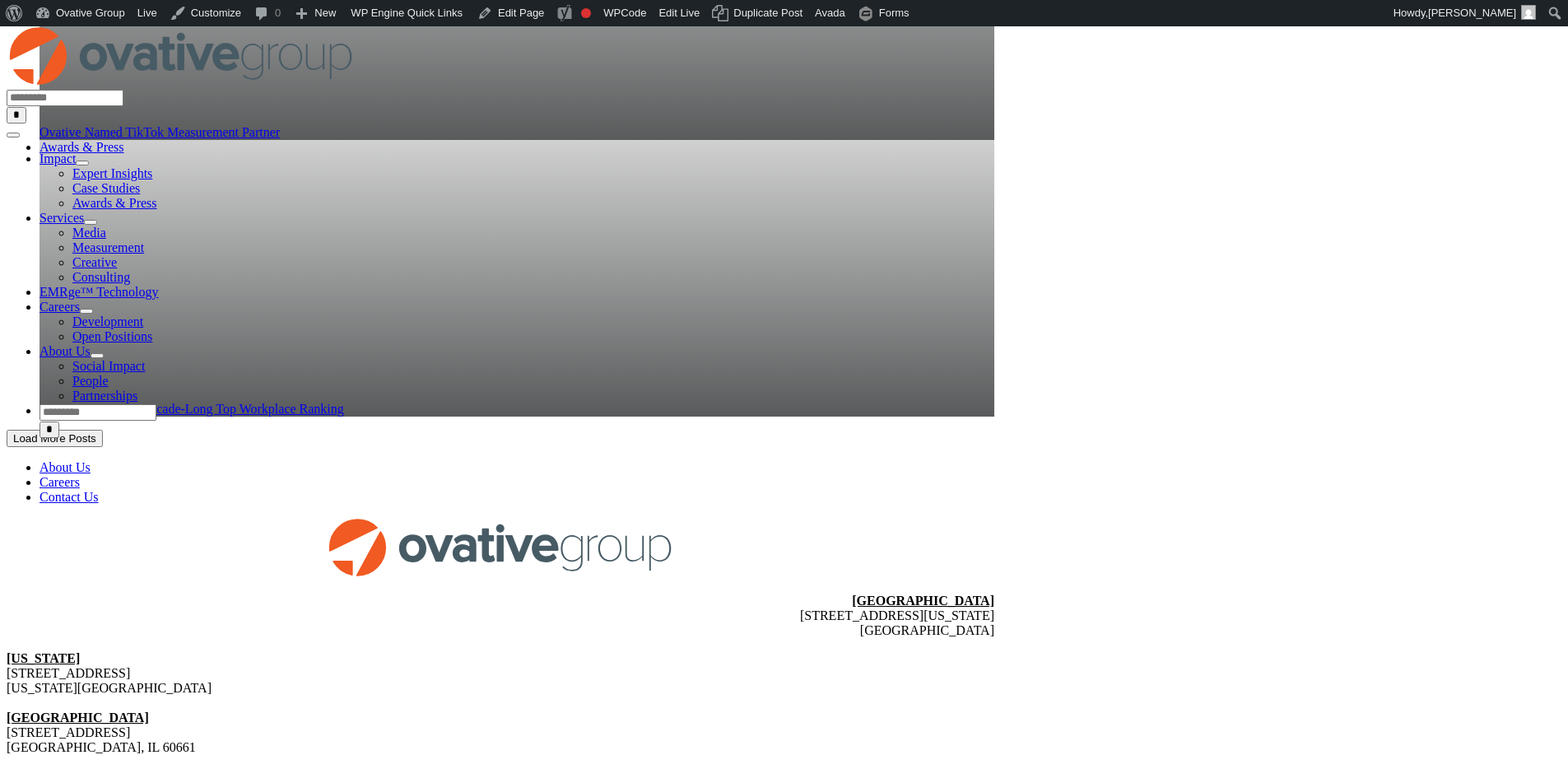
scroll to position [1453, 0]
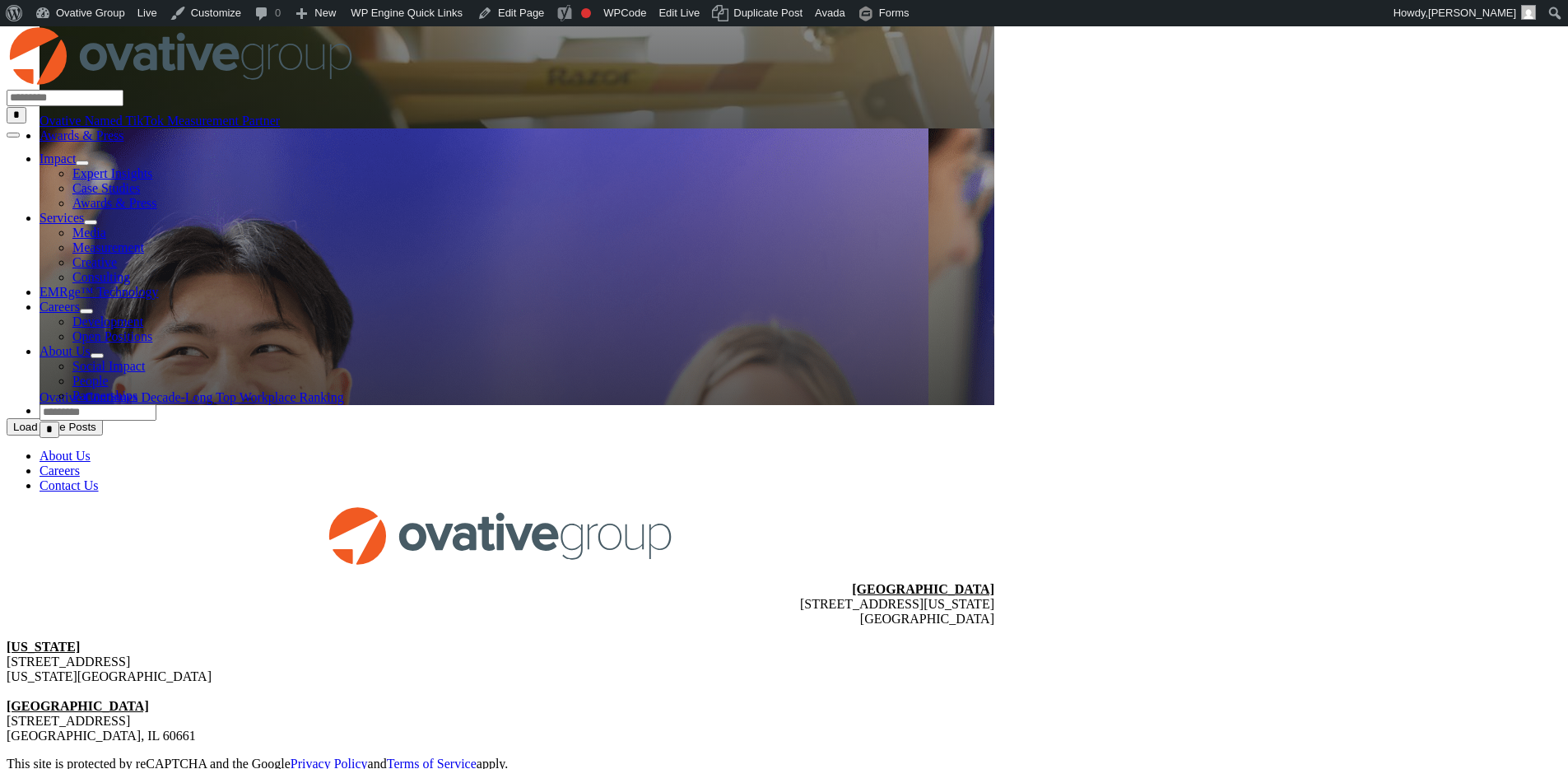
click at [103, 435] on button "Load More Posts" at bounding box center [54, 427] width 96 height 18
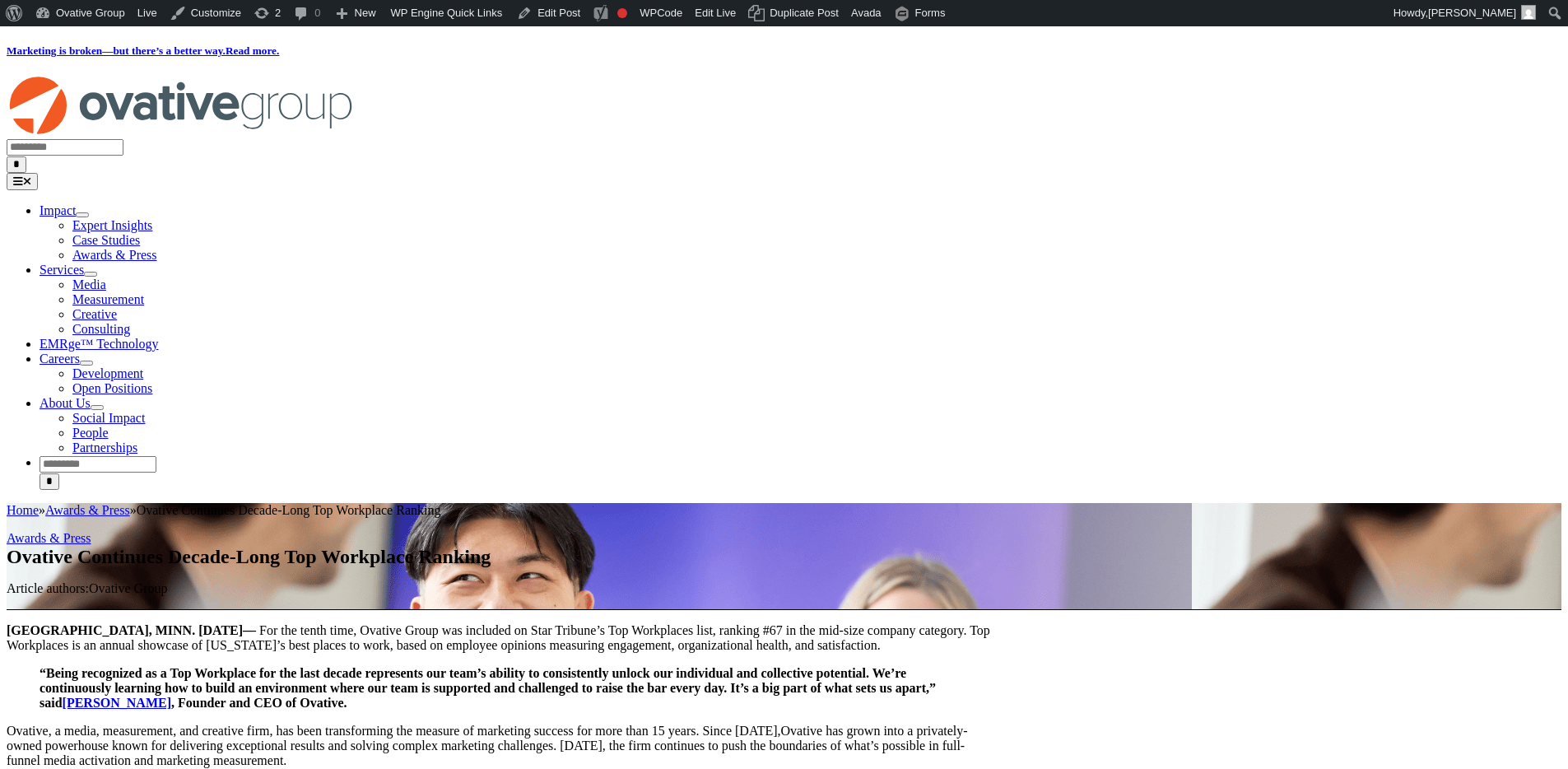
click at [130, 503] on link "Awards & Press" at bounding box center [87, 510] width 85 height 14
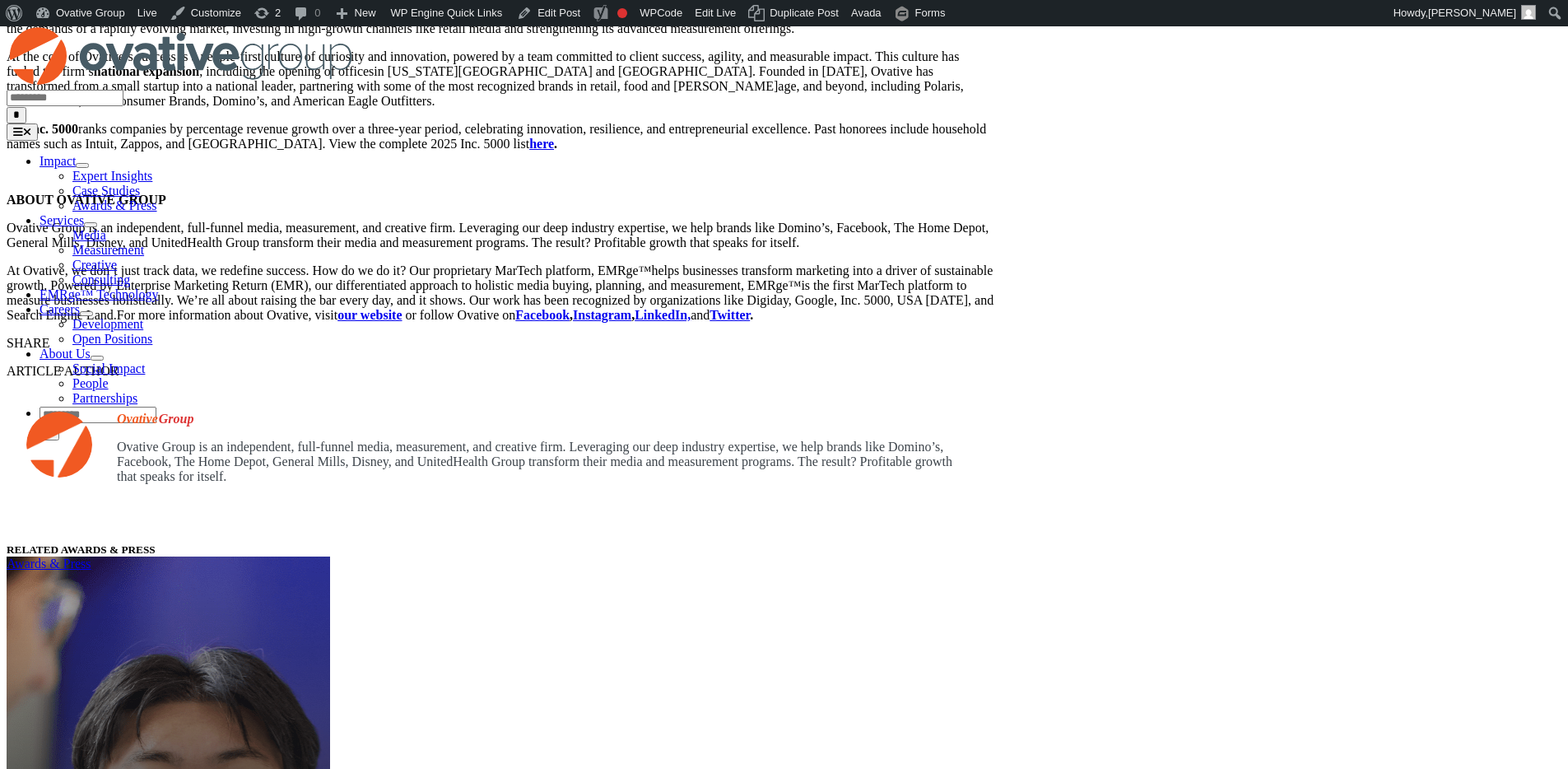
scroll to position [360, 0]
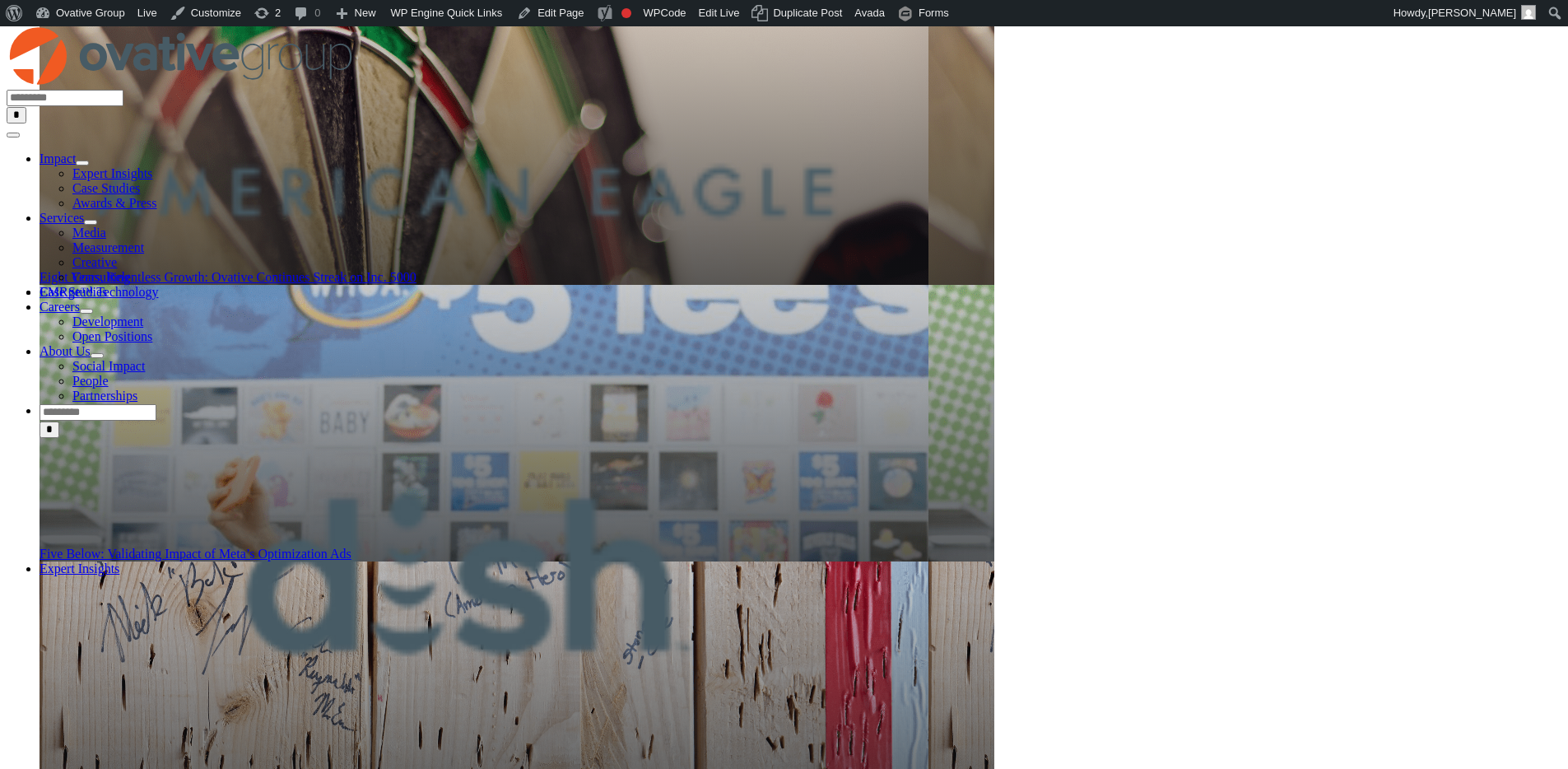
scroll to position [973, 0]
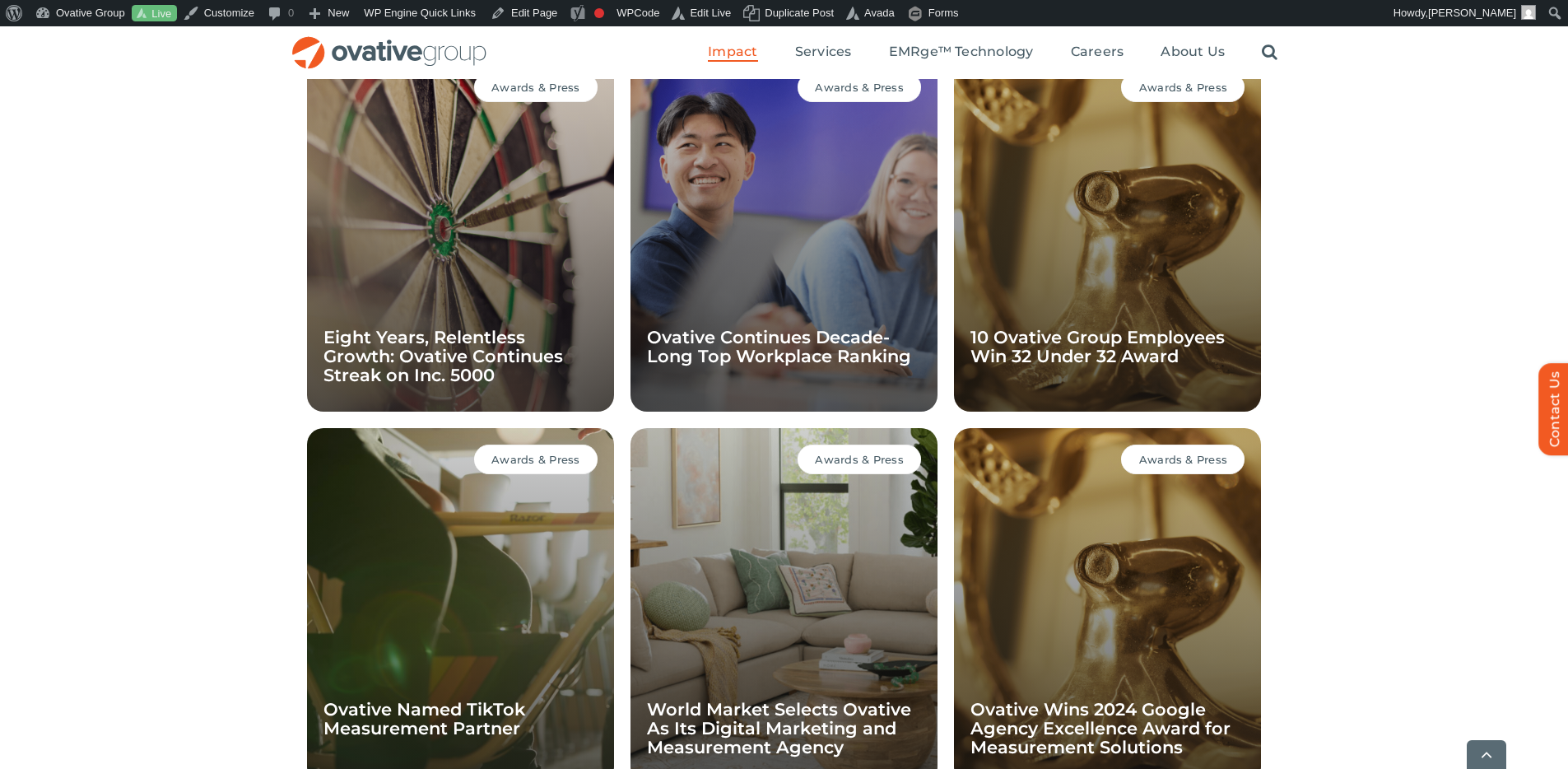
scroll to position [1194, 0]
click at [503, 353] on link "Eight Years, Relentless Growth: Ovative Continues Streak on Inc. 5000" at bounding box center [443, 355] width 239 height 58
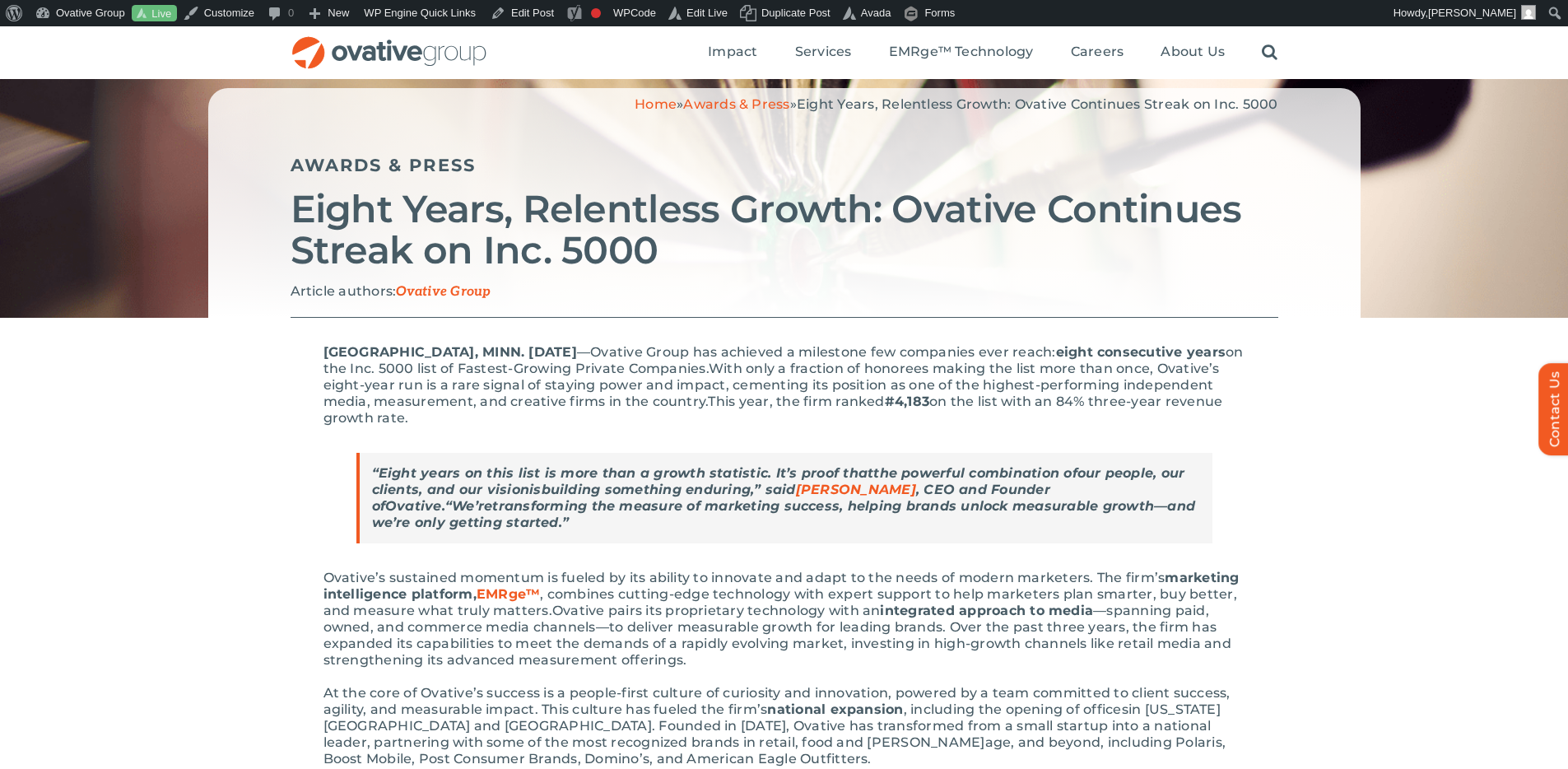
scroll to position [102, 0]
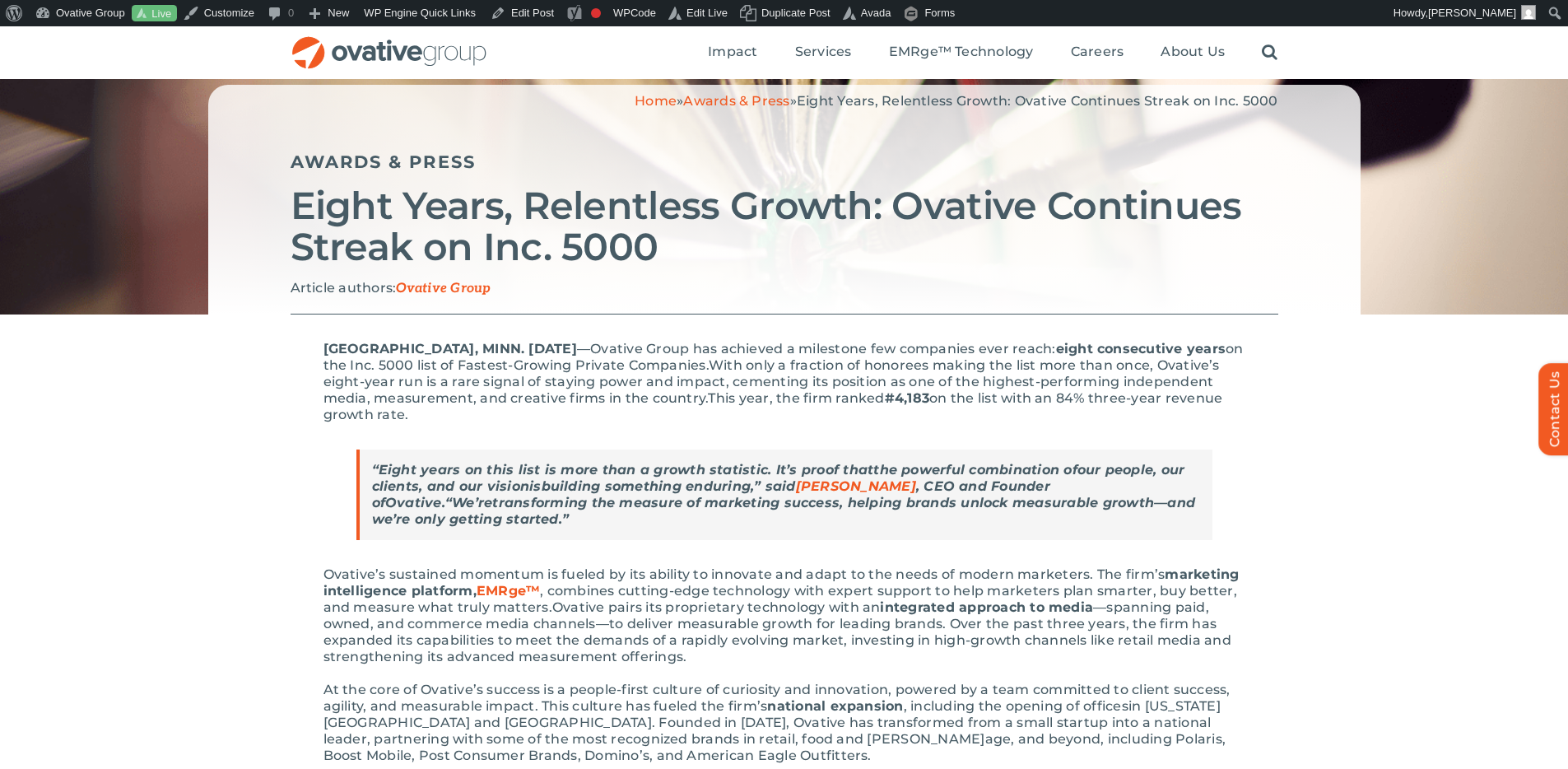
click at [1183, 301] on div "Article authors: Ovative Group" at bounding box center [784, 297] width 987 height 34
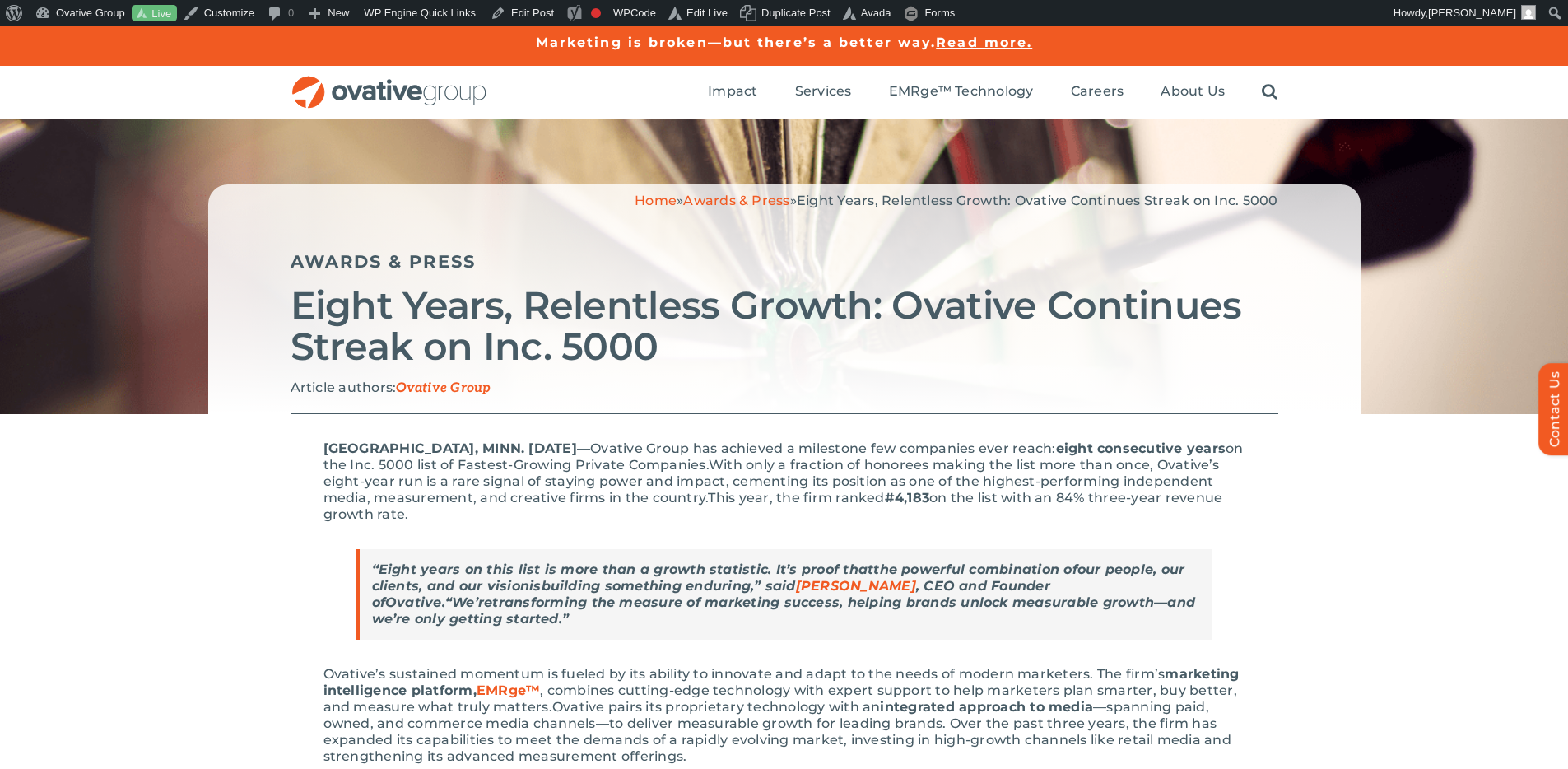
scroll to position [0, 0]
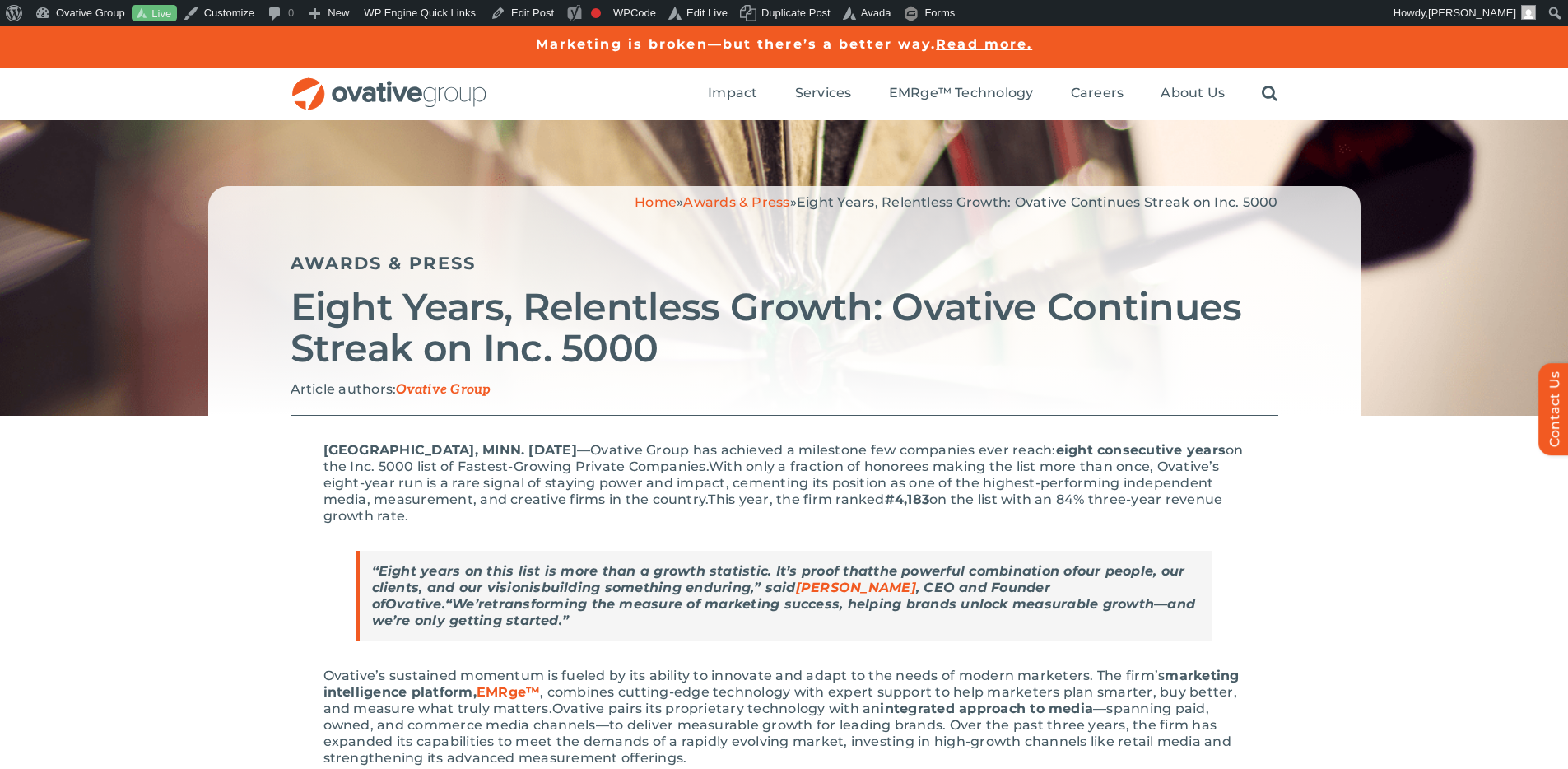
click at [767, 224] on div "Home » Awards & Press » Eight Years, Relentless Growth: Ovative Continues Strea…" at bounding box center [784, 210] width 987 height 33
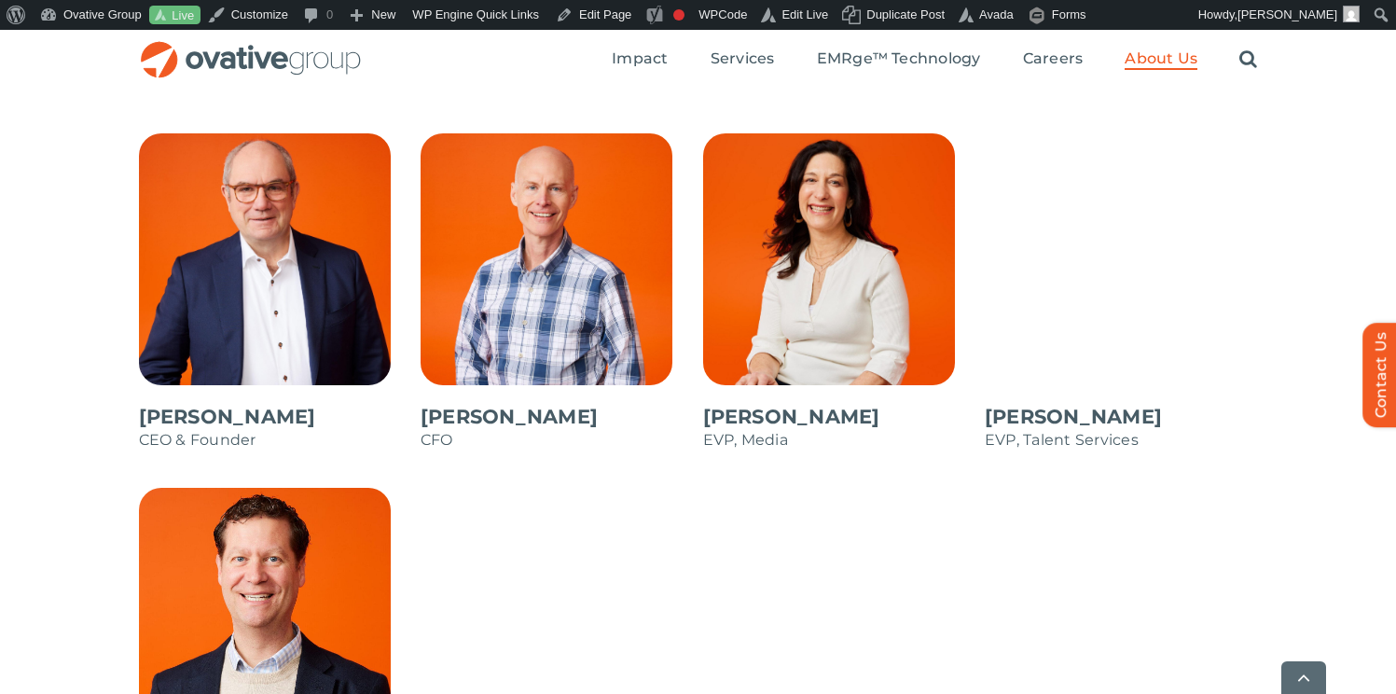
scroll to position [1659, 0]
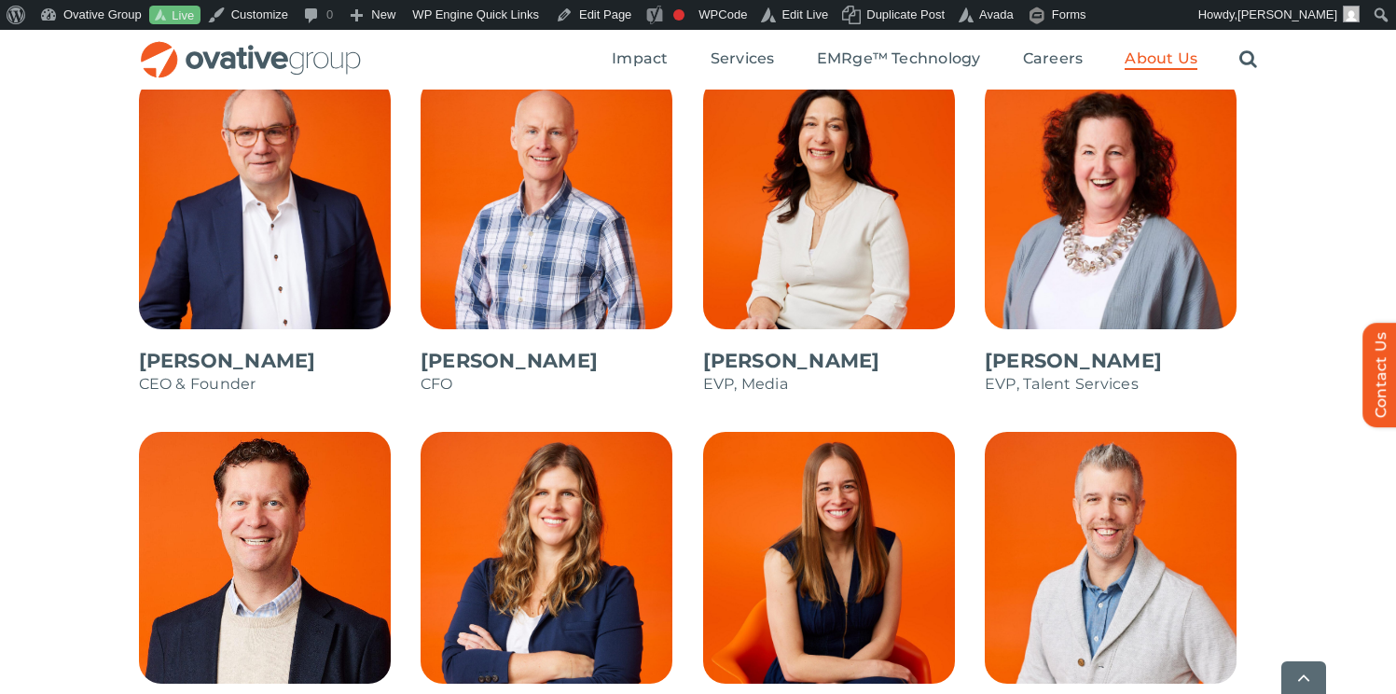
click at [1122, 557] on span at bounding box center [1121, 600] width 273 height 336
